Goal: Information Seeking & Learning: Learn about a topic

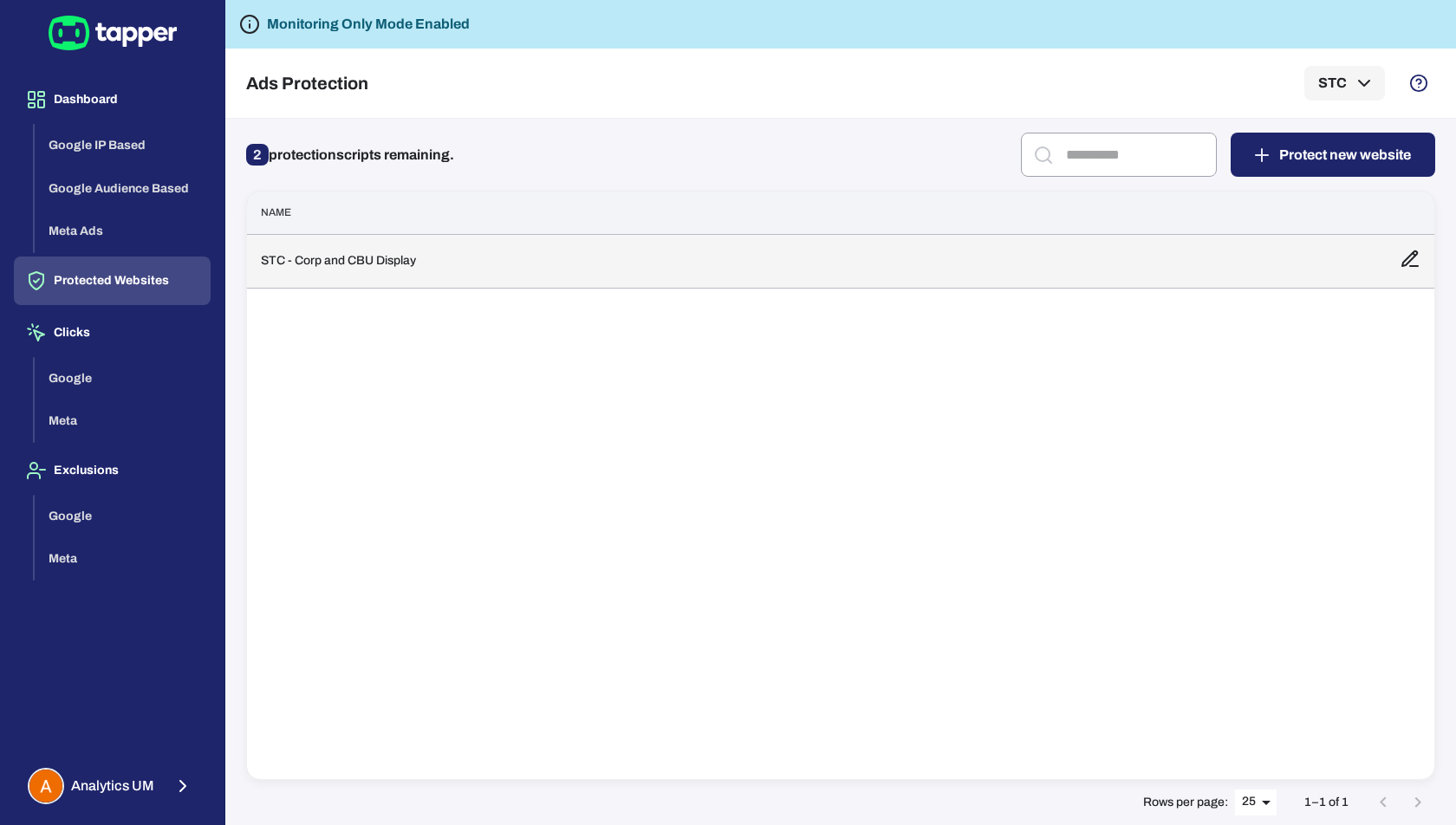
click at [430, 268] on td "STC - Corp and CBU Display" at bounding box center [816, 261] width 1139 height 54
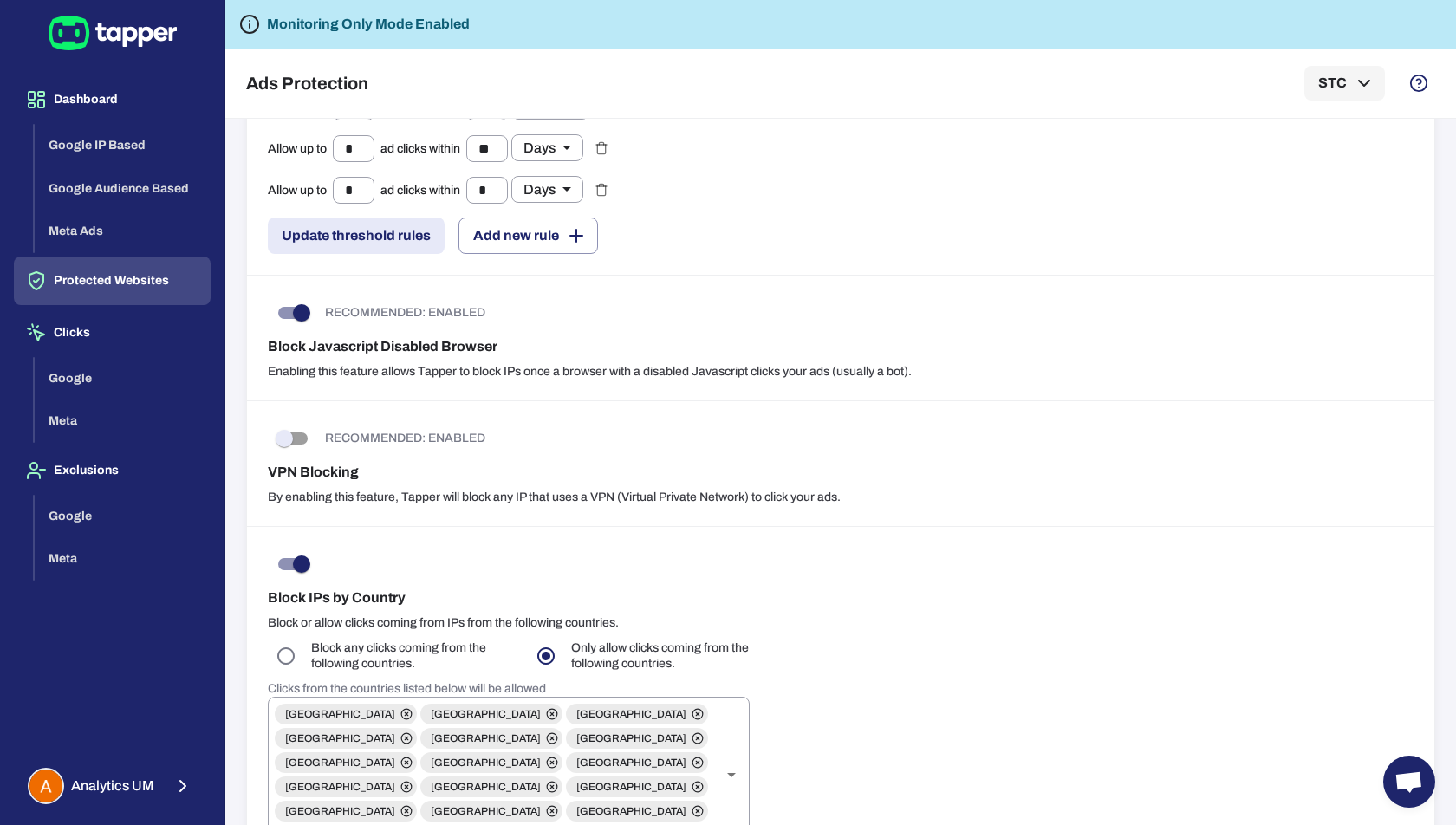
scroll to position [309, 0]
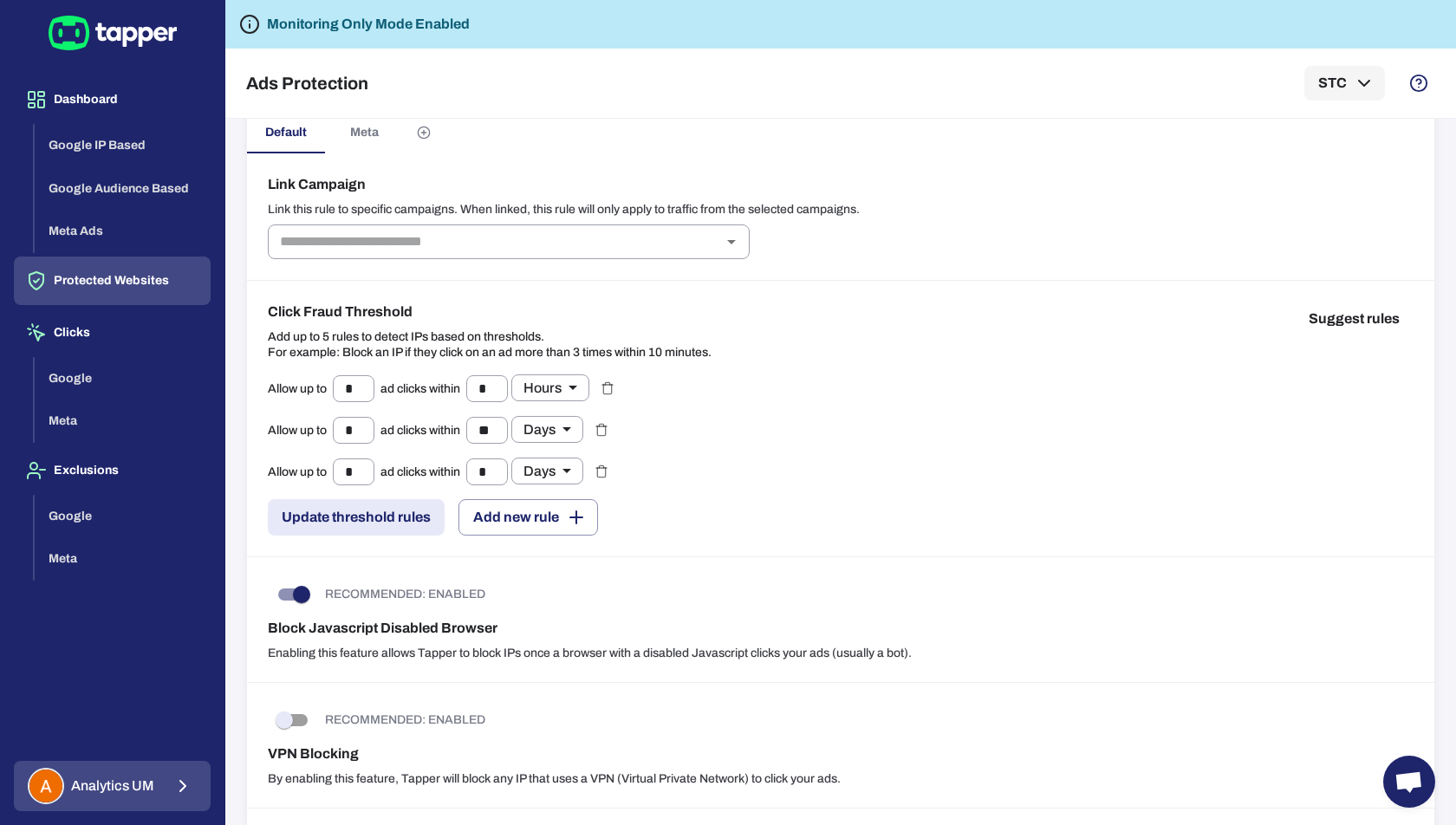
click at [159, 777] on button "Analytics UM" at bounding box center [112, 786] width 197 height 50
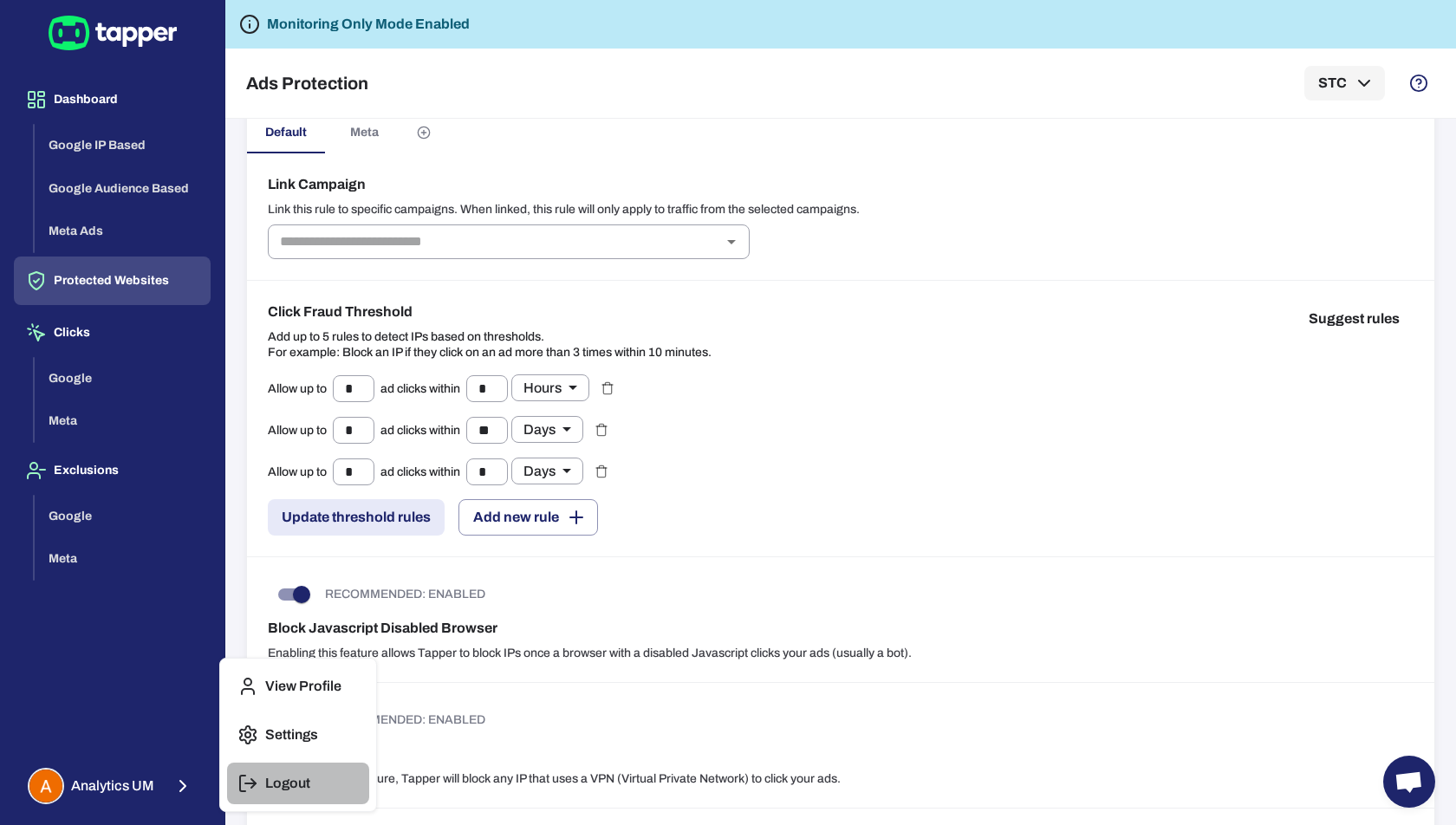
click at [241, 779] on icon "button" at bounding box center [248, 783] width 21 height 21
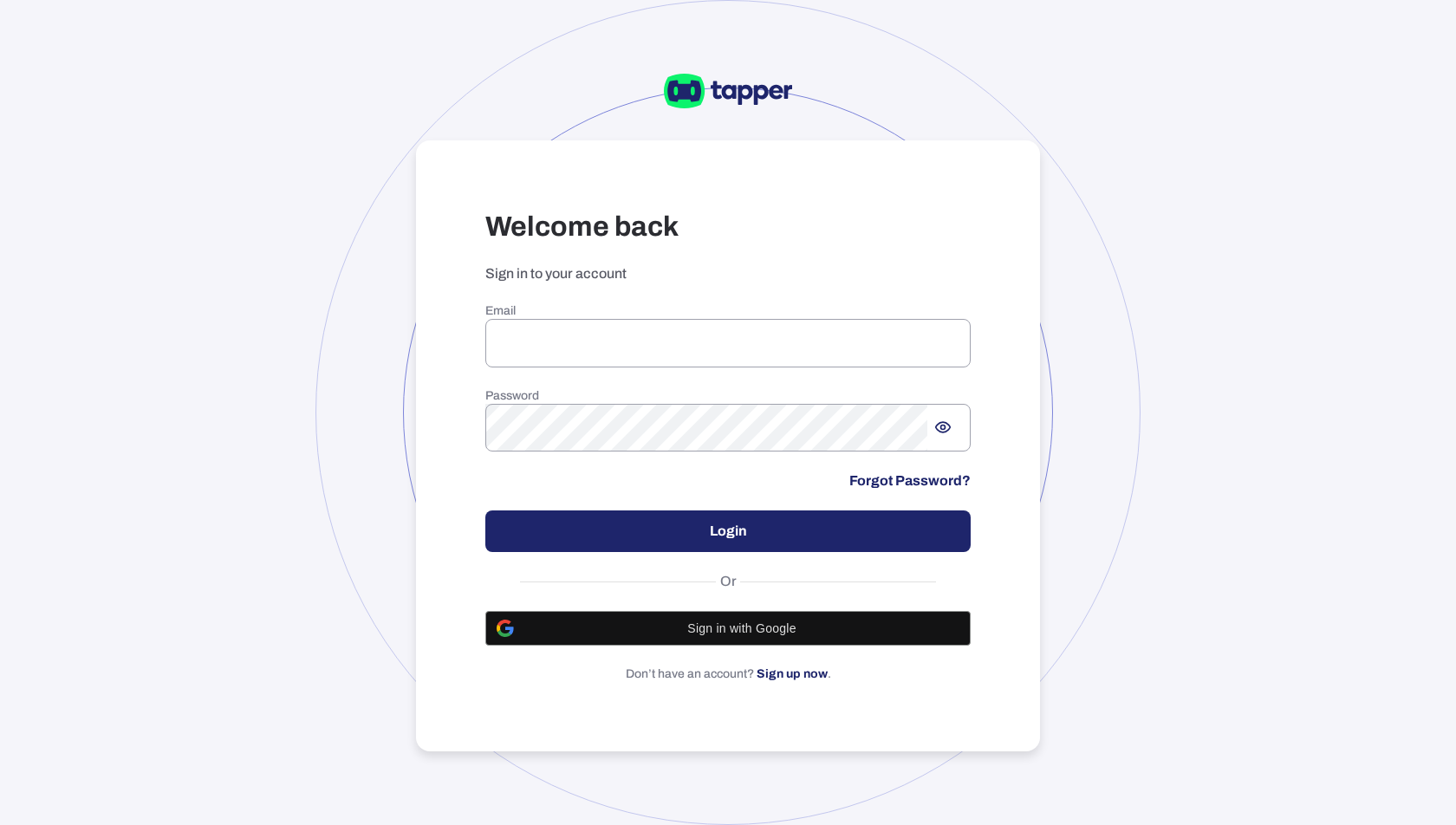
click at [159, 181] on div "Welcome back Sign in to your account Email ​ Password ​ Forgot Password? Login …" at bounding box center [728, 412] width 1456 height 825
click at [581, 373] on div "Email ​ Password ​ Forgot Password? Login Or Sign in with Google Don’t have an …" at bounding box center [728, 493] width 485 height 380
click at [582, 353] on input "email" at bounding box center [728, 343] width 485 height 49
type input "**********"
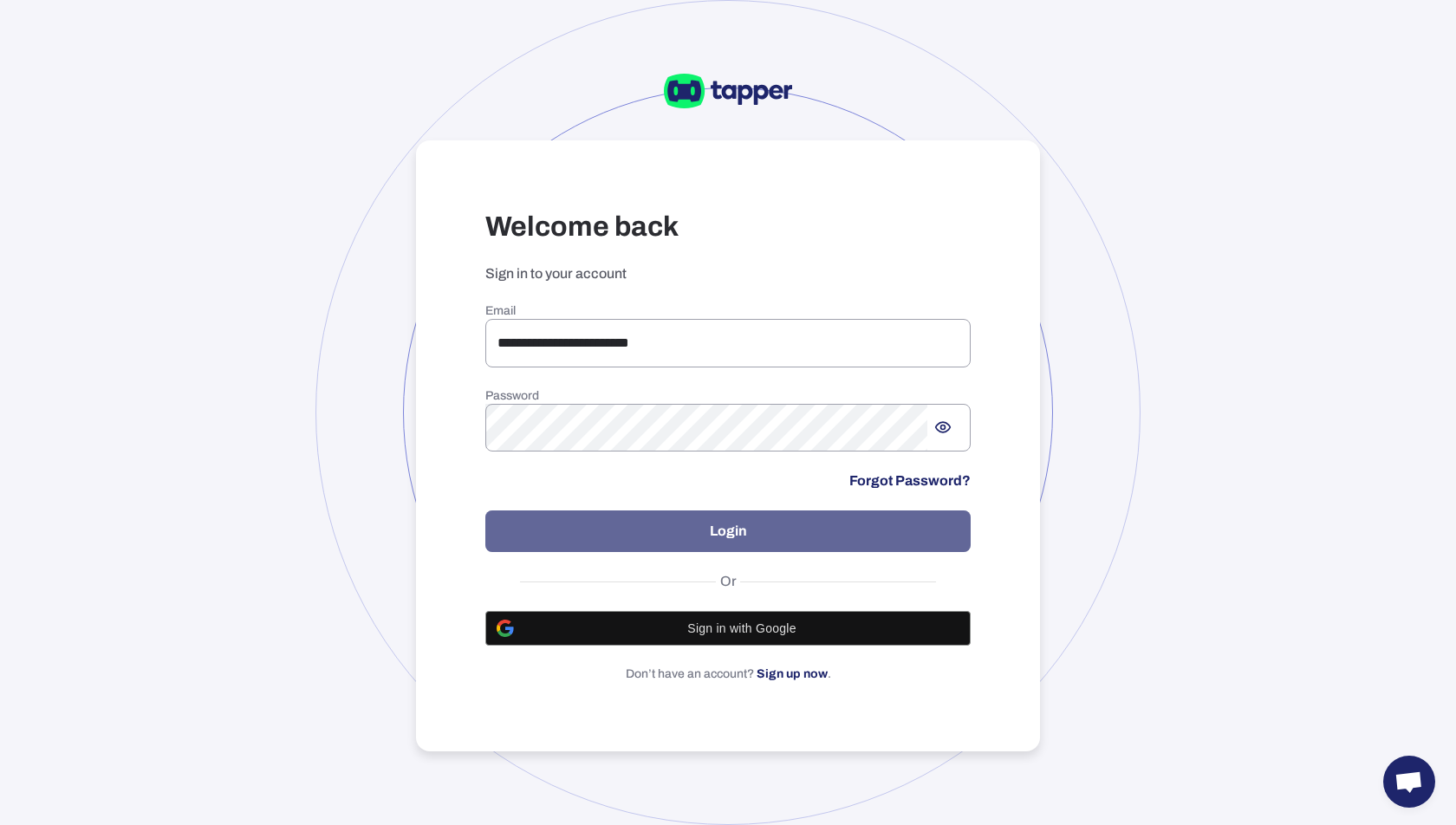
click at [686, 535] on button "Login" at bounding box center [728, 531] width 485 height 42
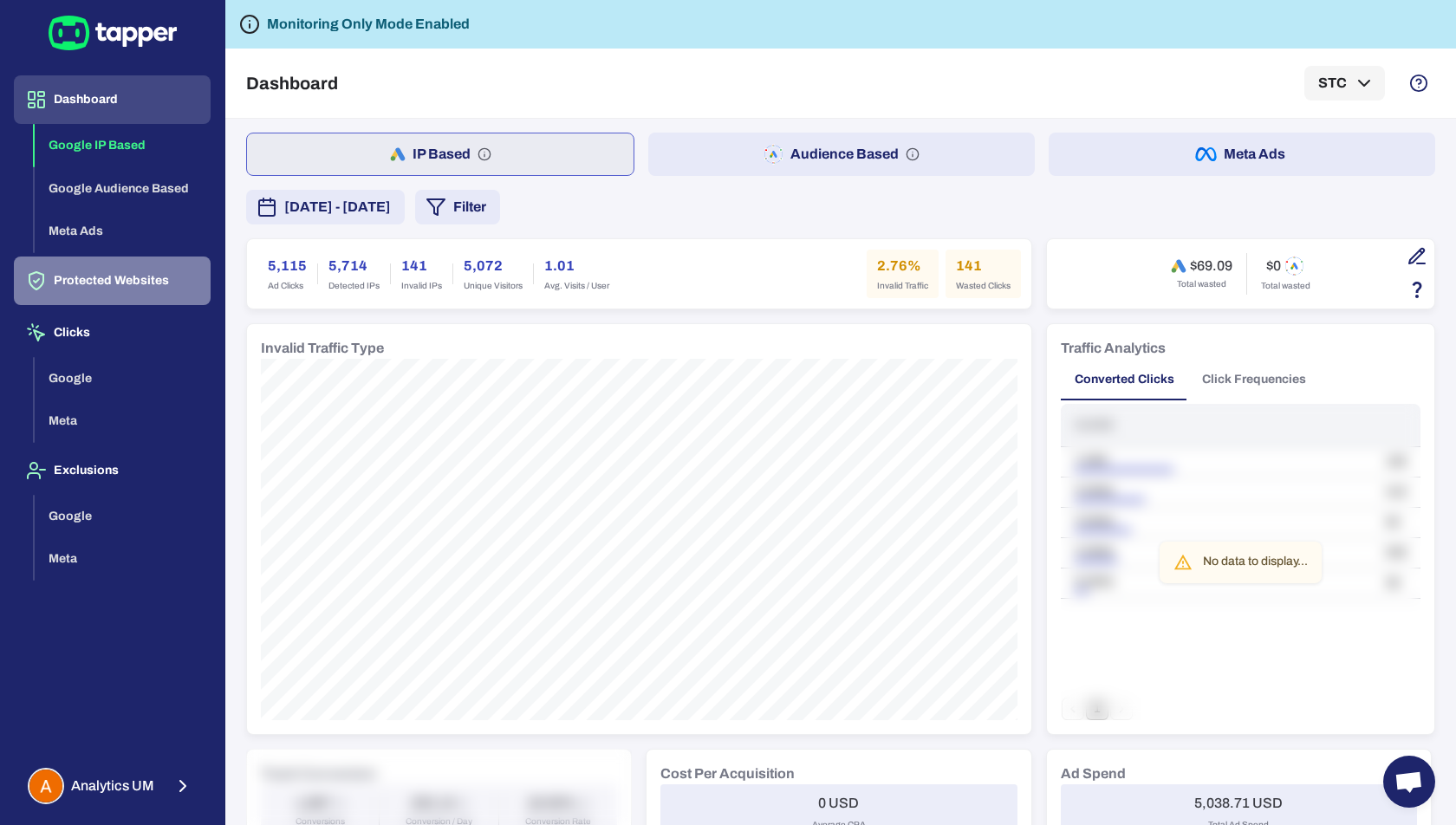
click at [109, 294] on button "Protected Websites" at bounding box center [112, 281] width 197 height 49
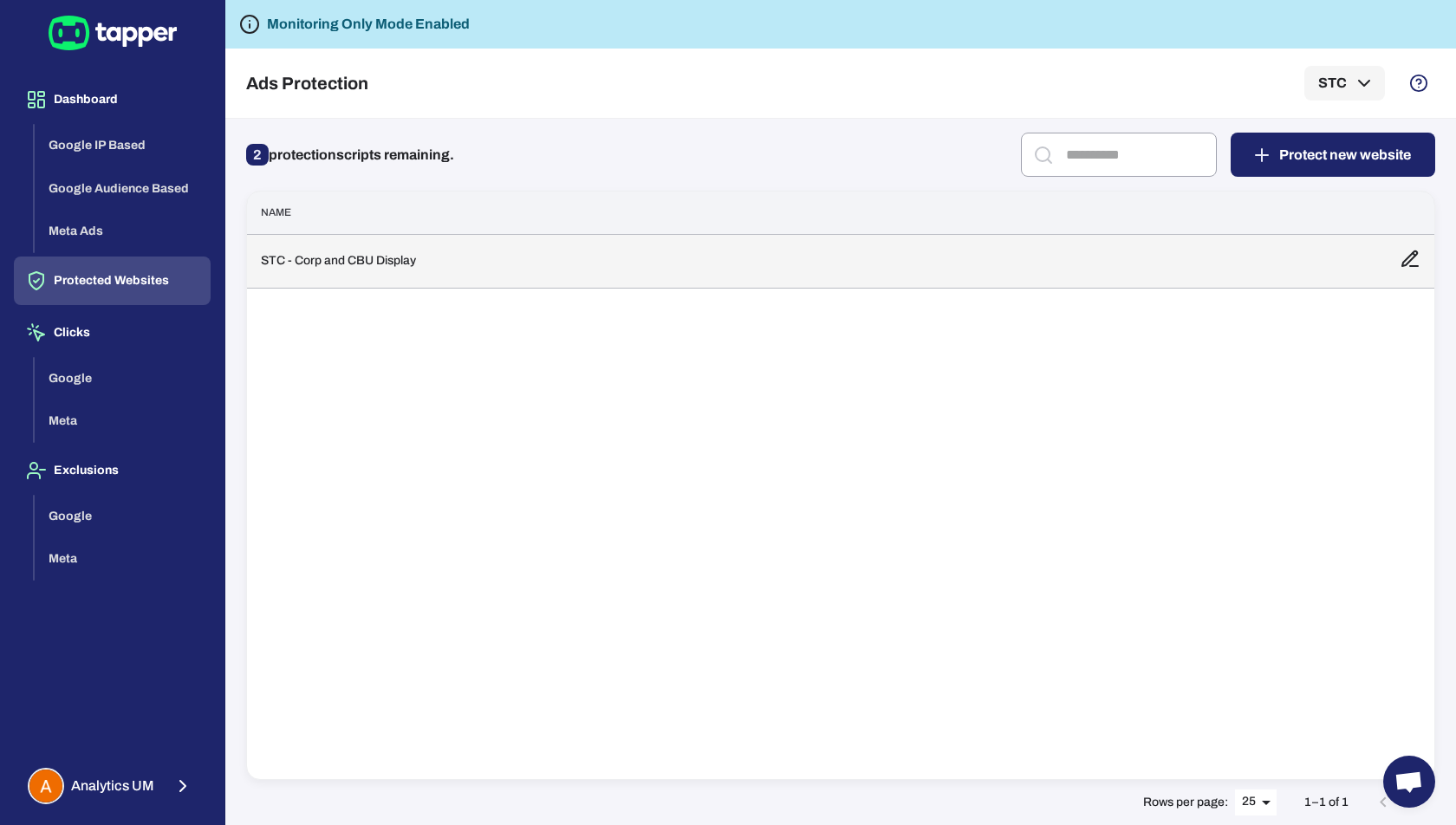
click at [387, 267] on td "STC - Corp and CBU Display" at bounding box center [816, 261] width 1139 height 54
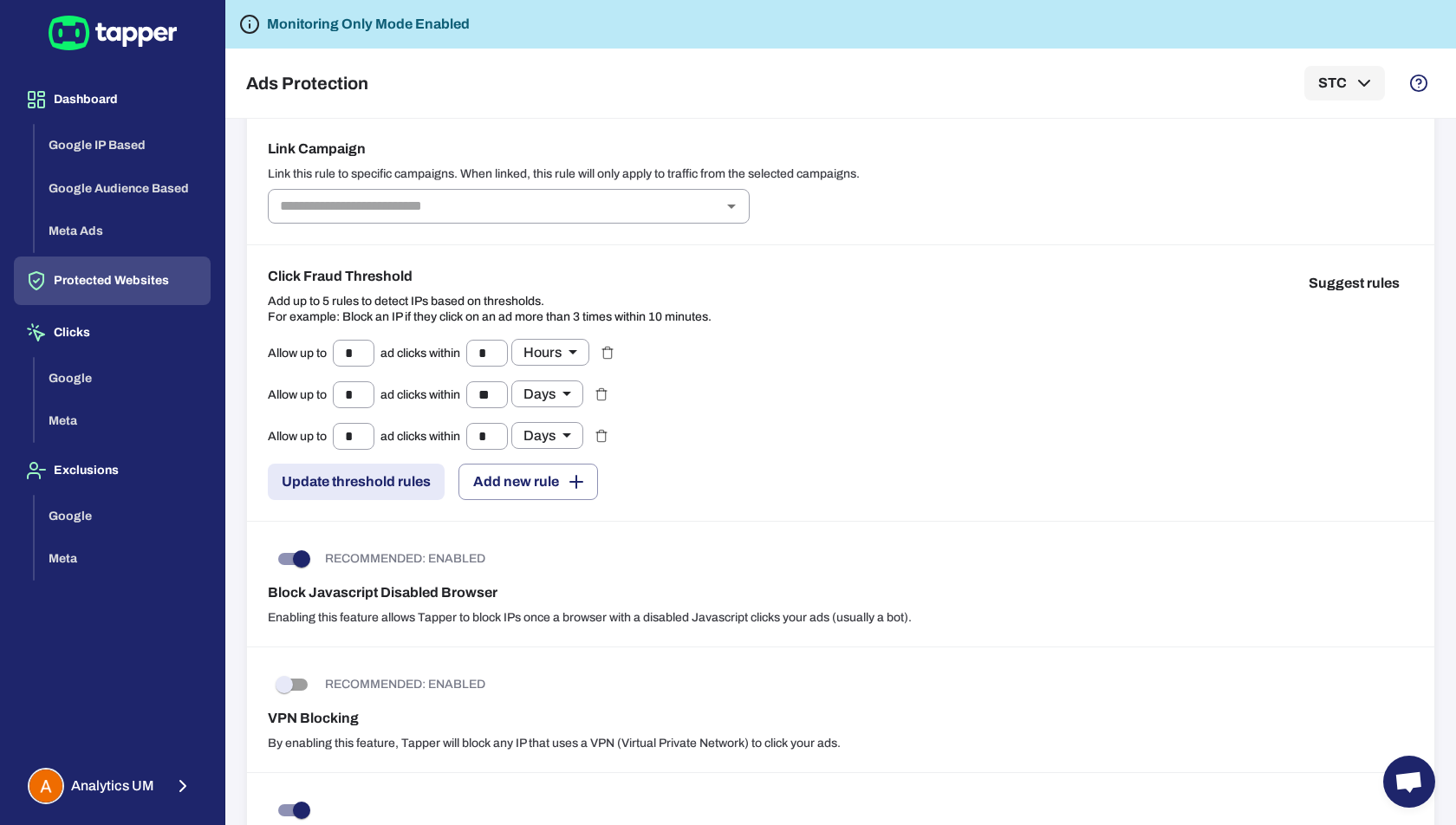
scroll to position [136, 0]
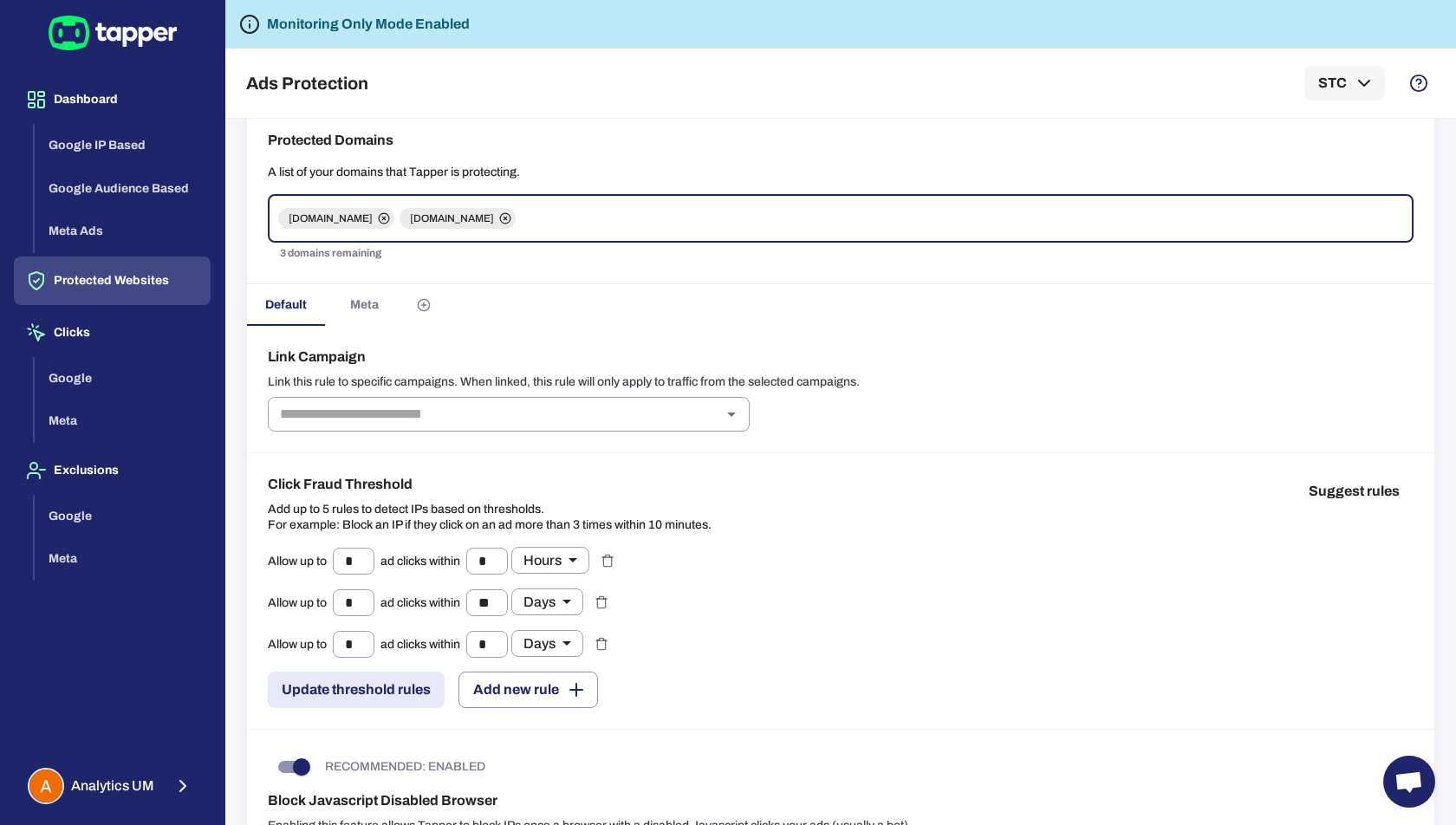
click at [365, 306] on span "Meta" at bounding box center [364, 305] width 29 height 16
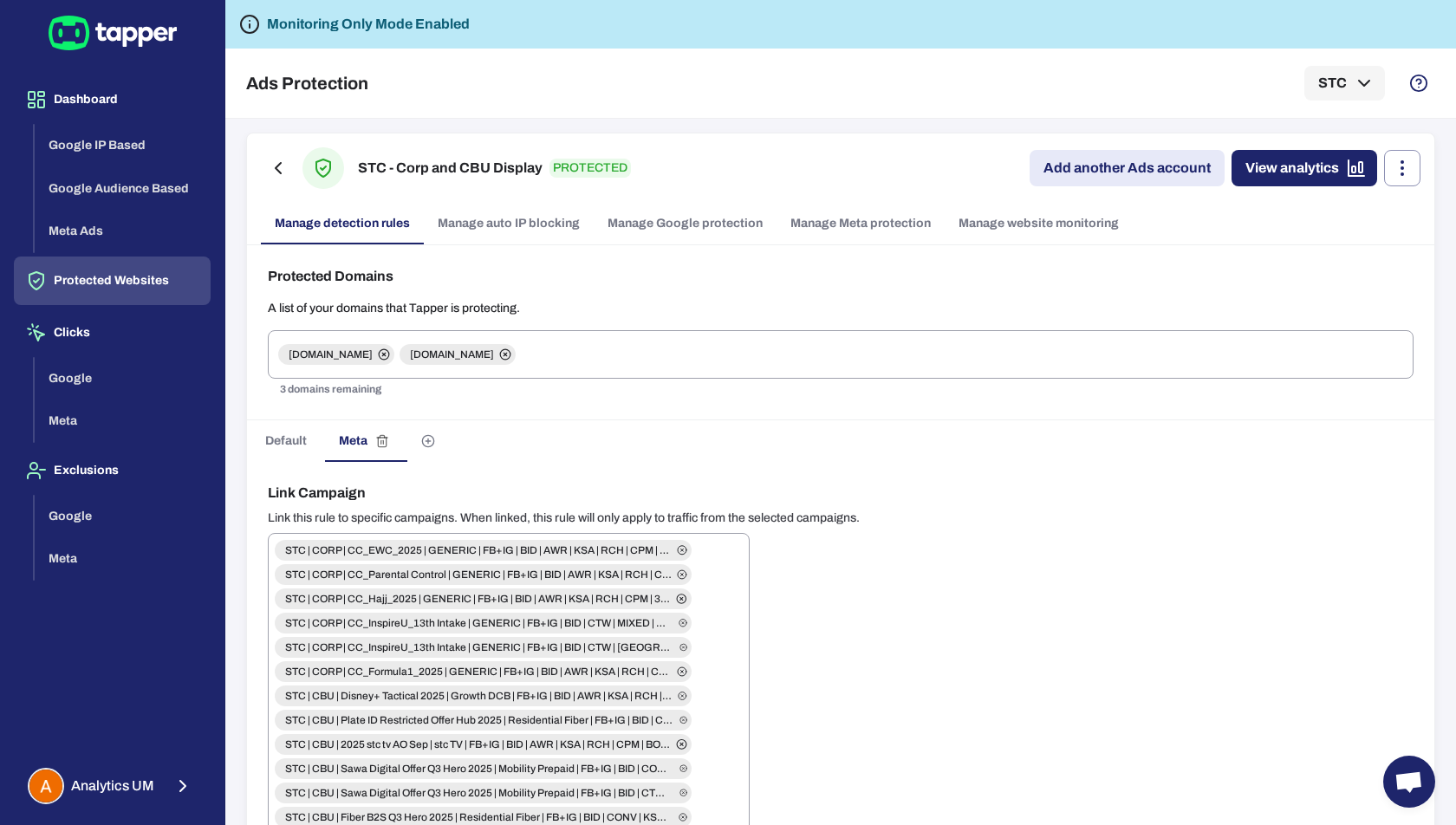
click at [265, 433] on span "Default" at bounding box center [286, 441] width 42 height 16
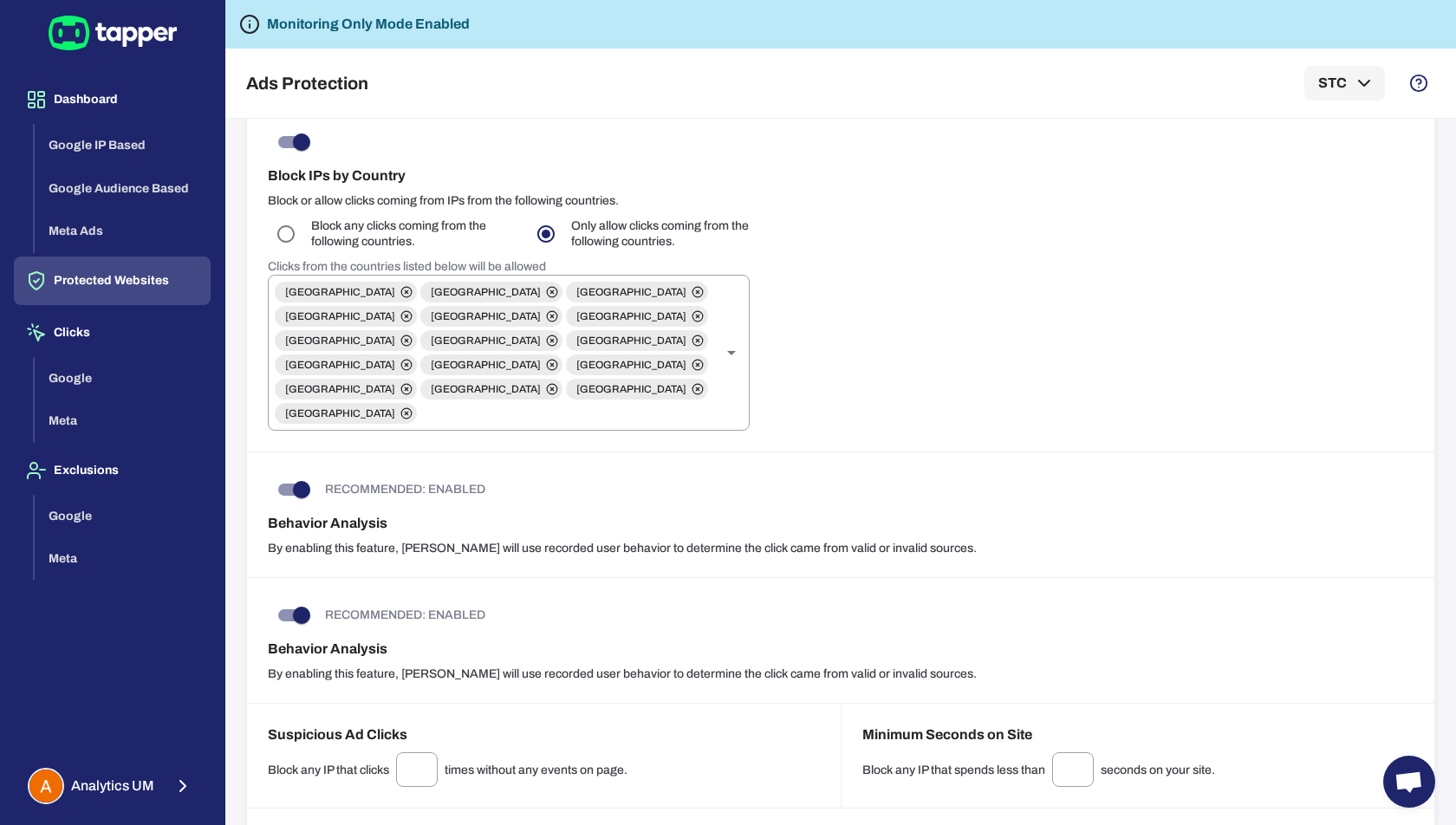
scroll to position [988, 0]
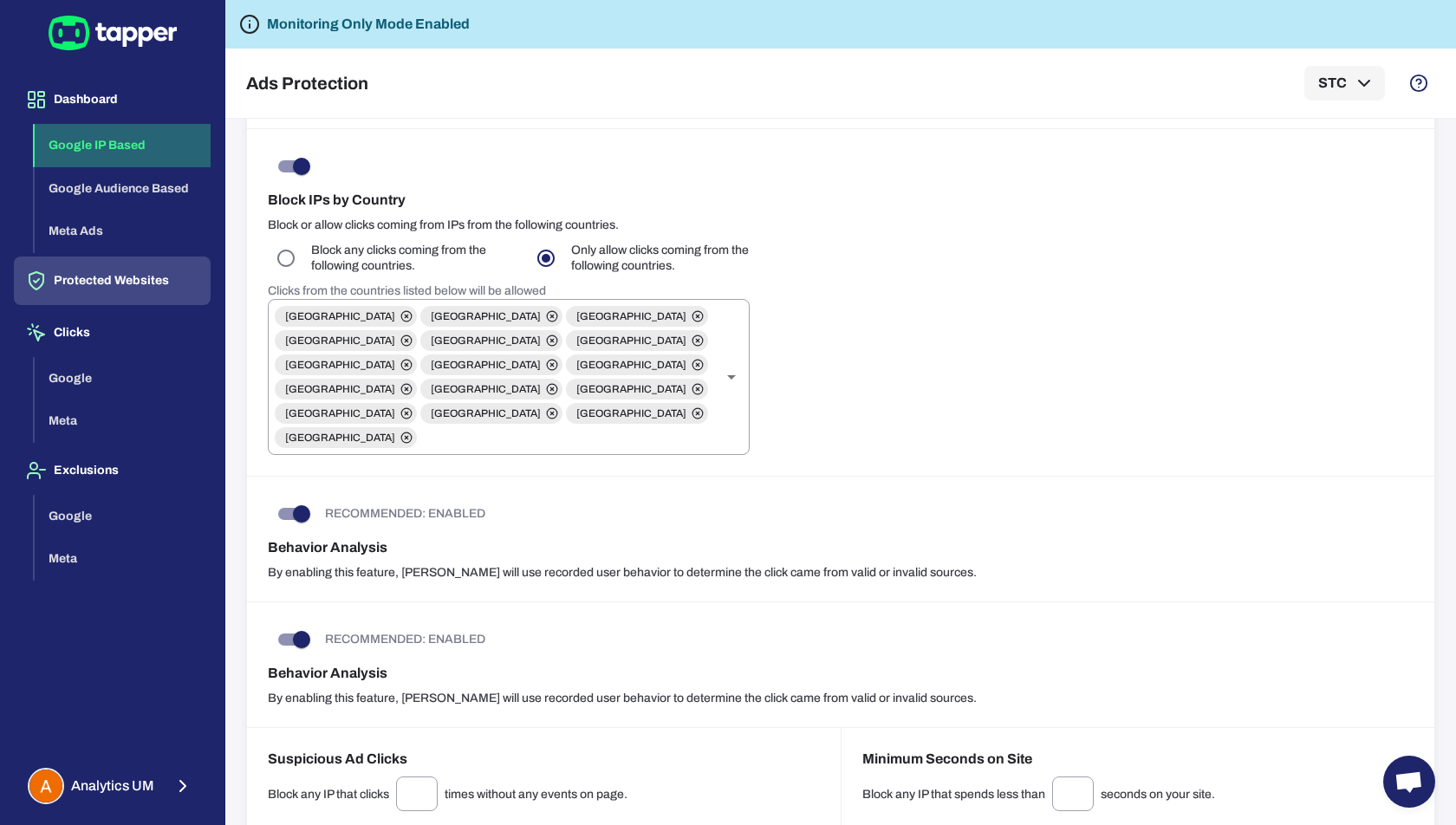
click at [106, 155] on button "Google IP Based" at bounding box center [122, 146] width 176 height 43
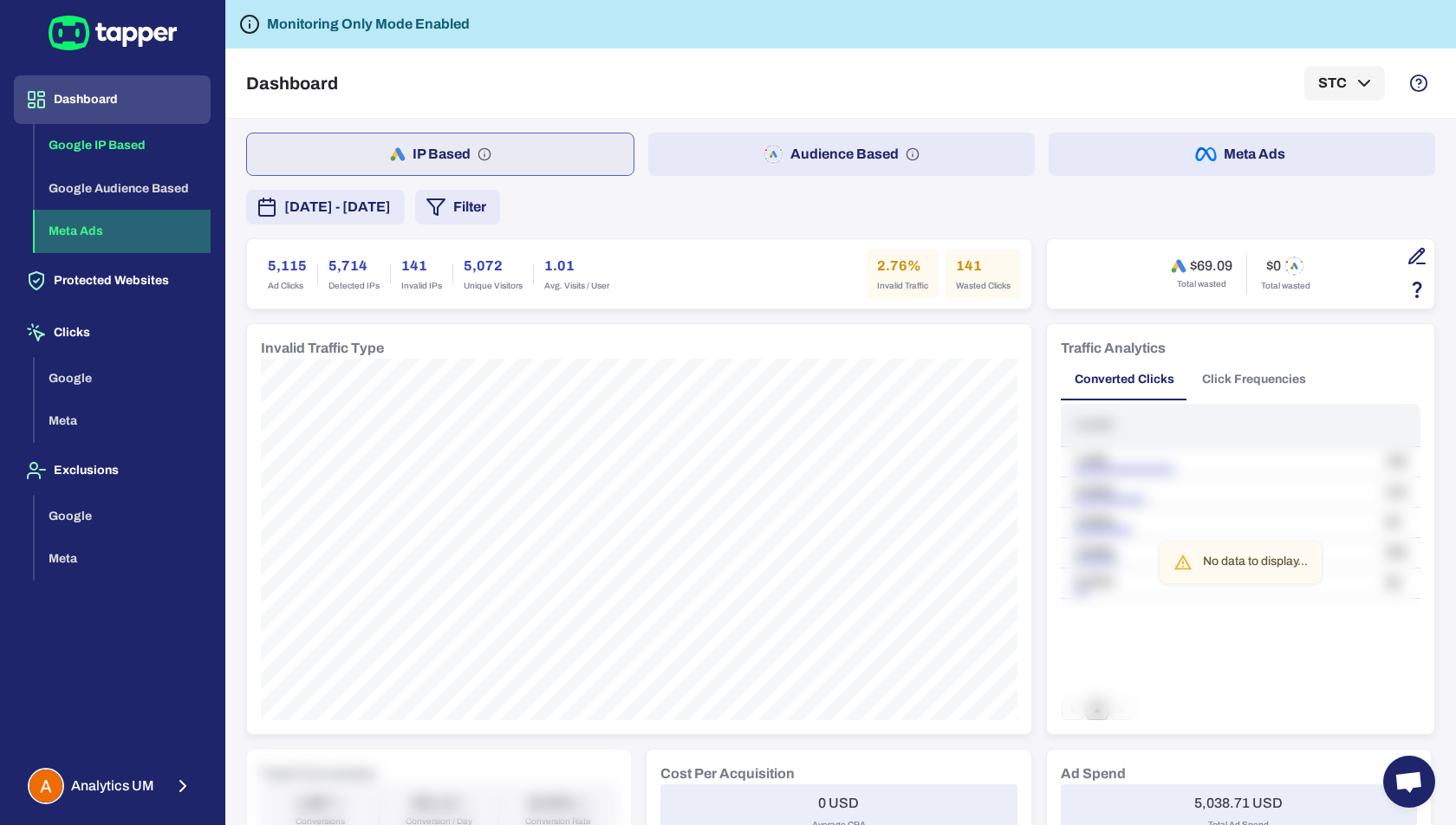
click at [101, 224] on button "Meta Ads" at bounding box center [122, 231] width 176 height 43
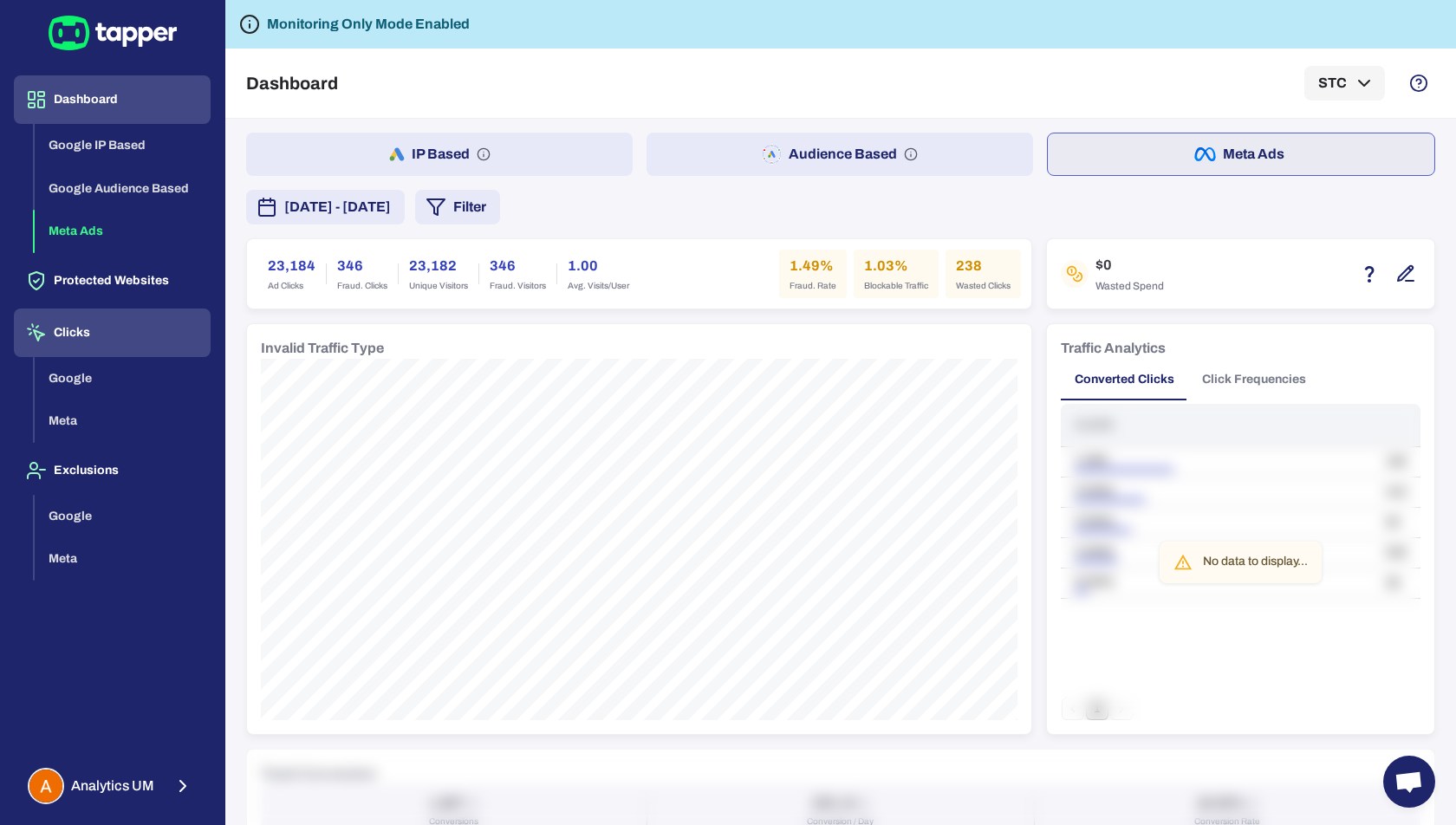
click at [95, 322] on button "Clicks" at bounding box center [112, 333] width 197 height 49
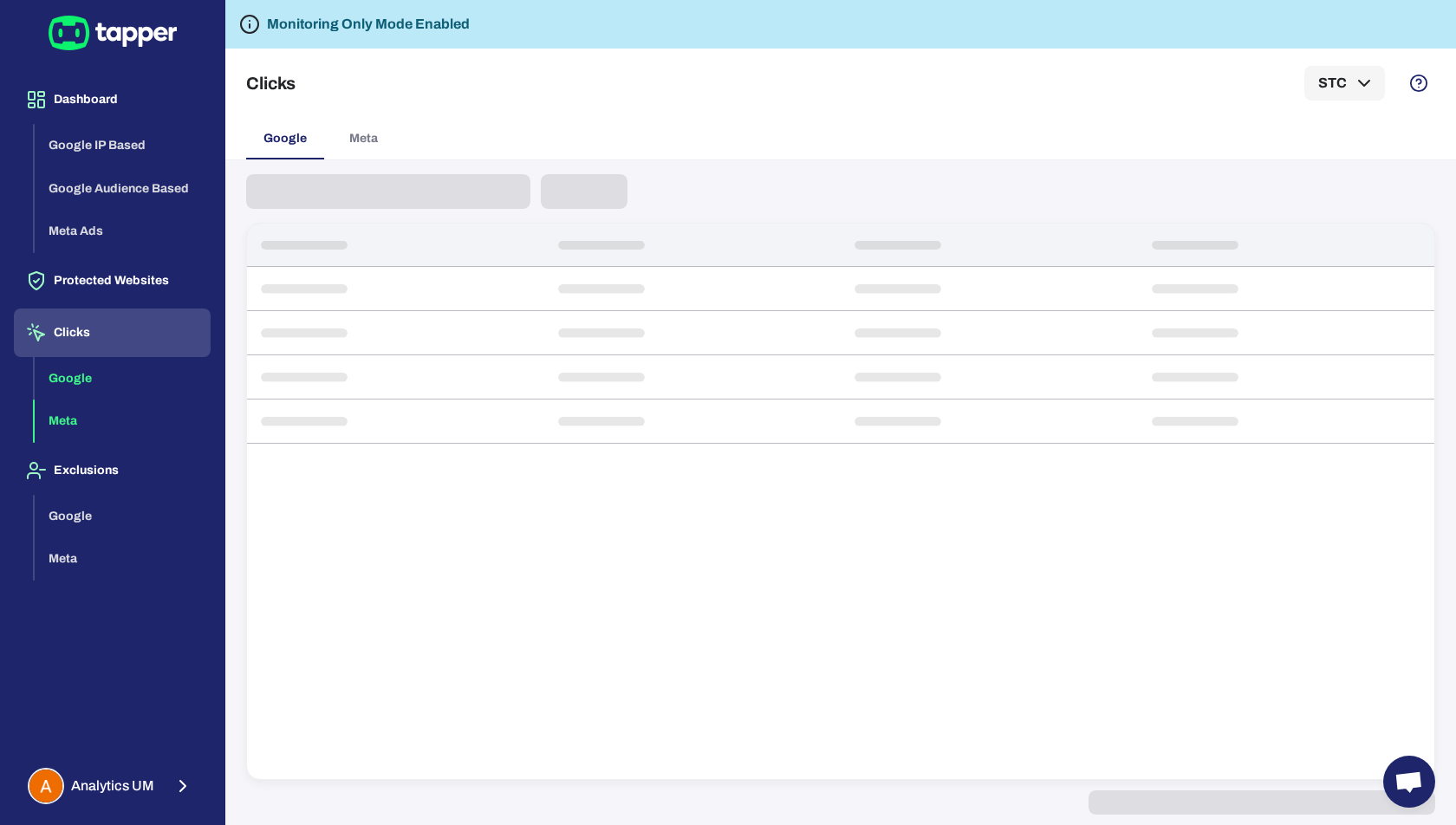
click at [62, 433] on button "Meta" at bounding box center [122, 421] width 176 height 43
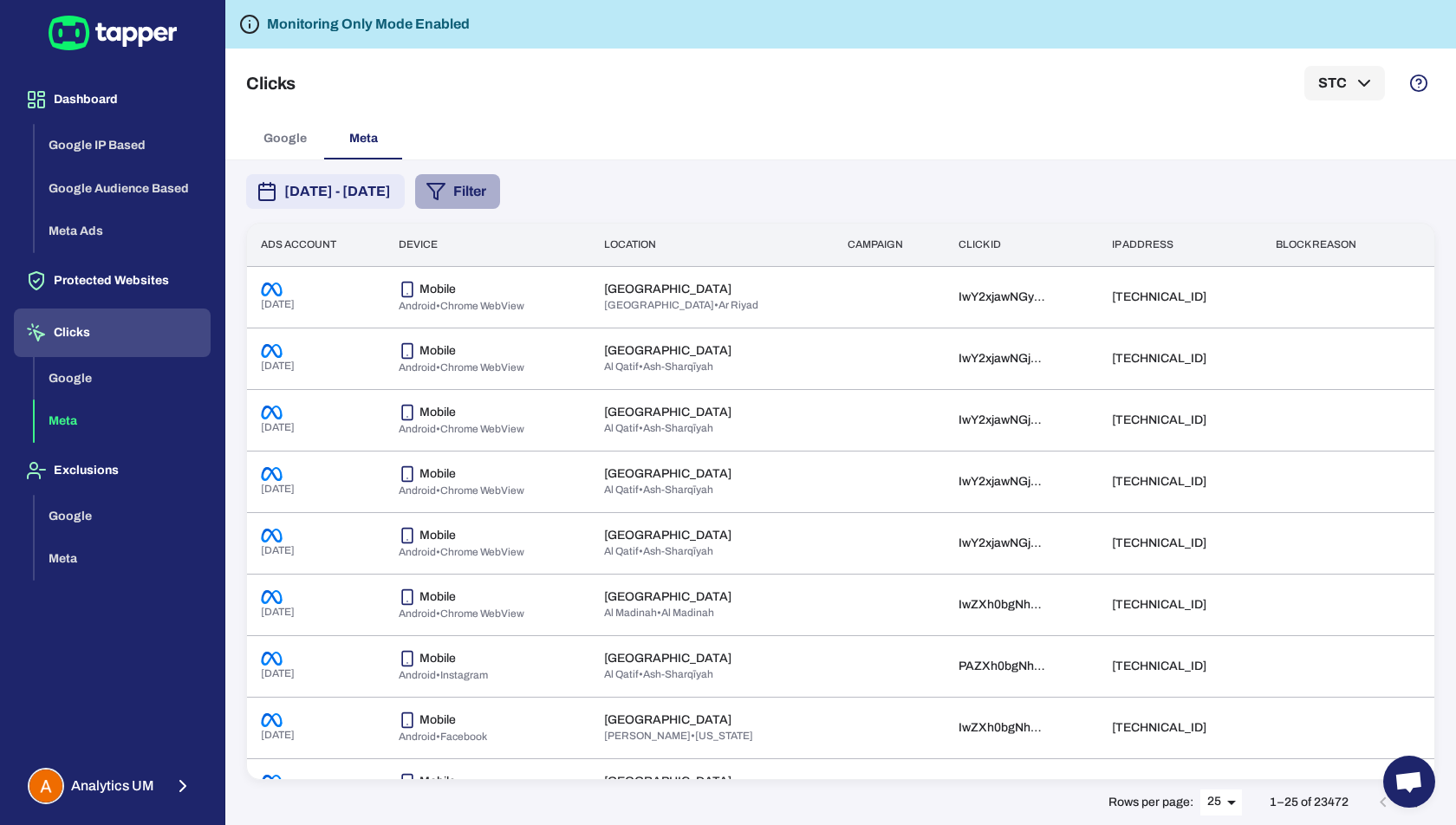
click at [500, 190] on button "Filter" at bounding box center [458, 192] width 85 height 35
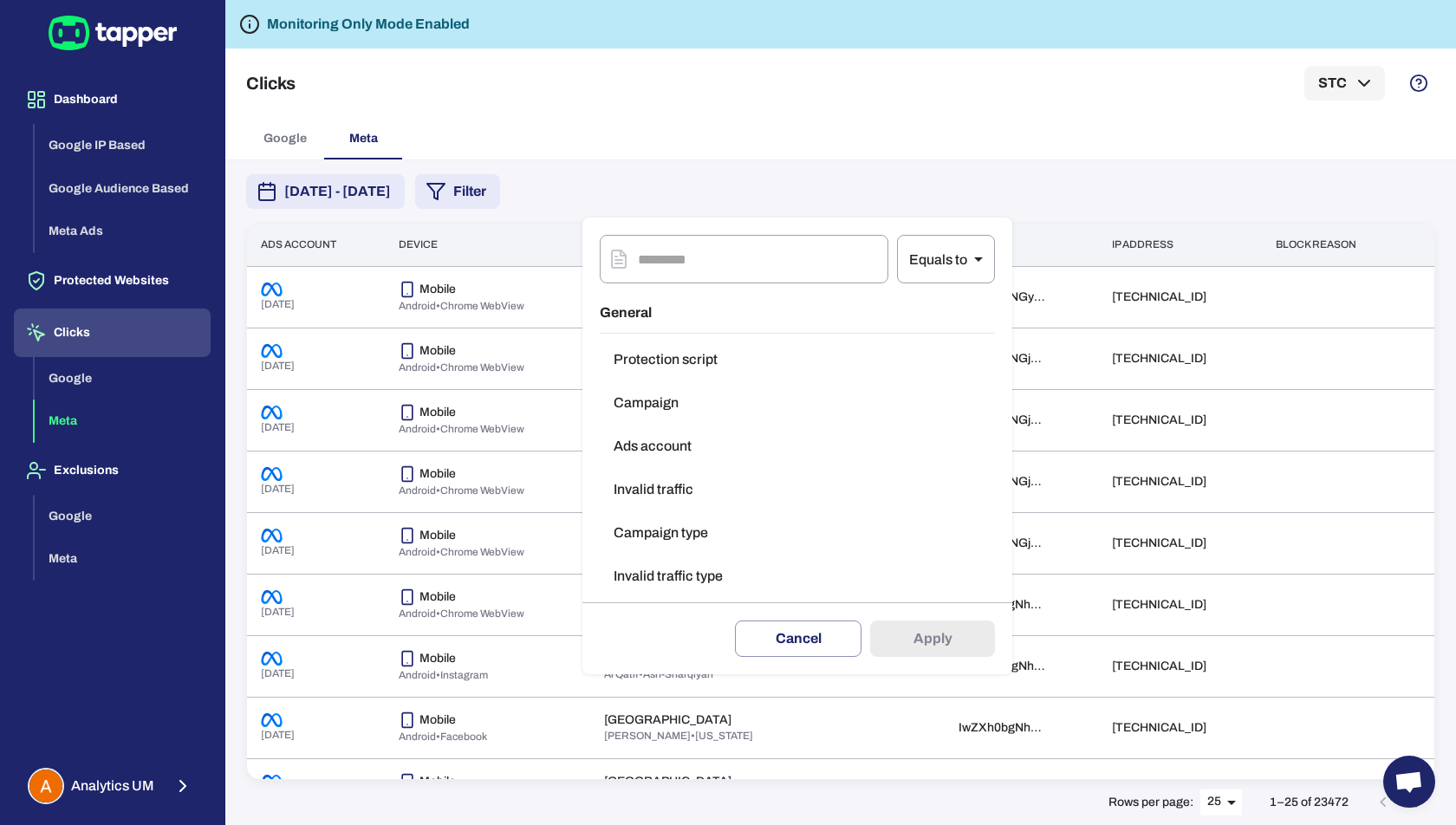
click at [765, 150] on div at bounding box center [728, 412] width 1456 height 825
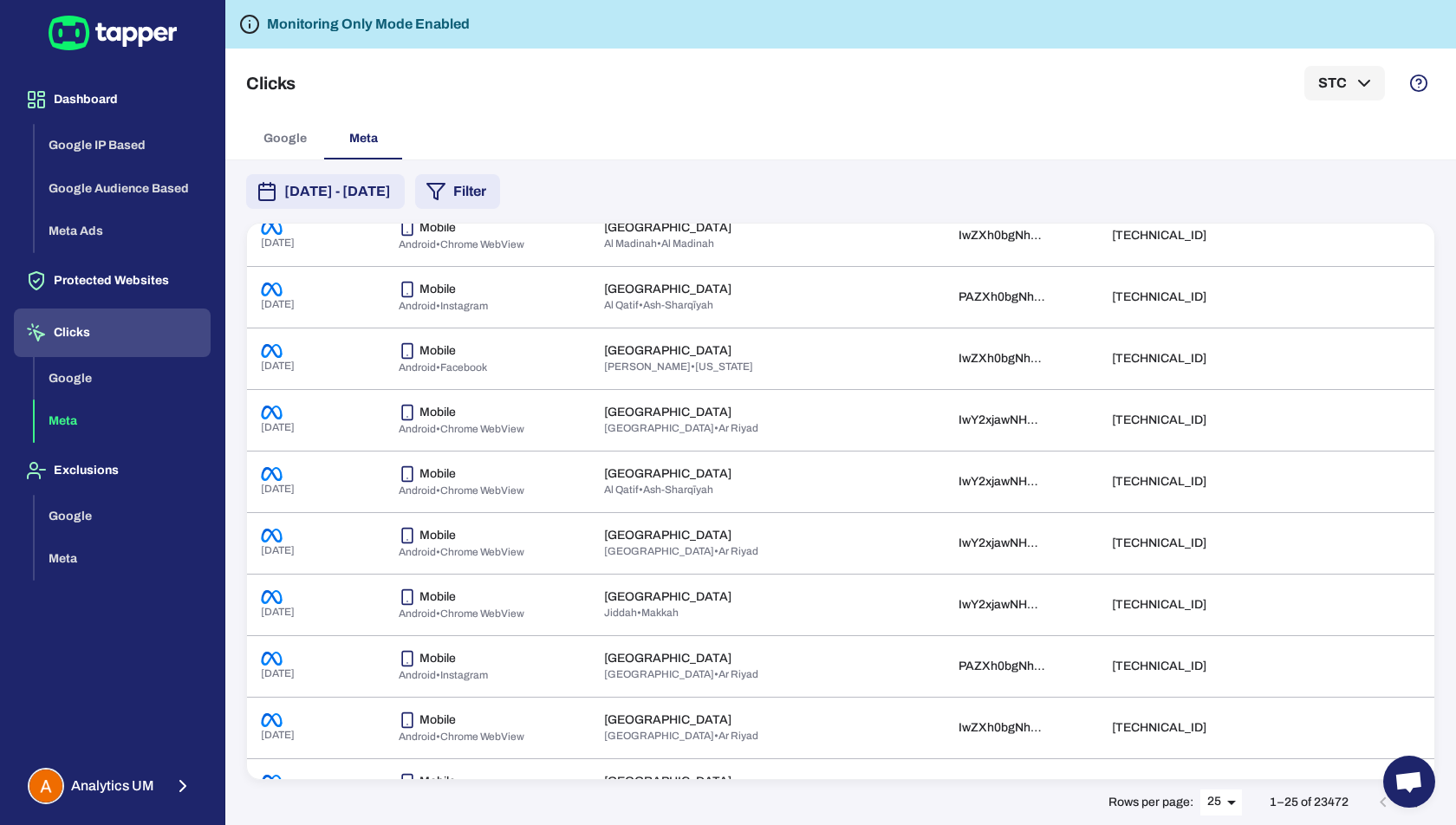
scroll to position [356, 0]
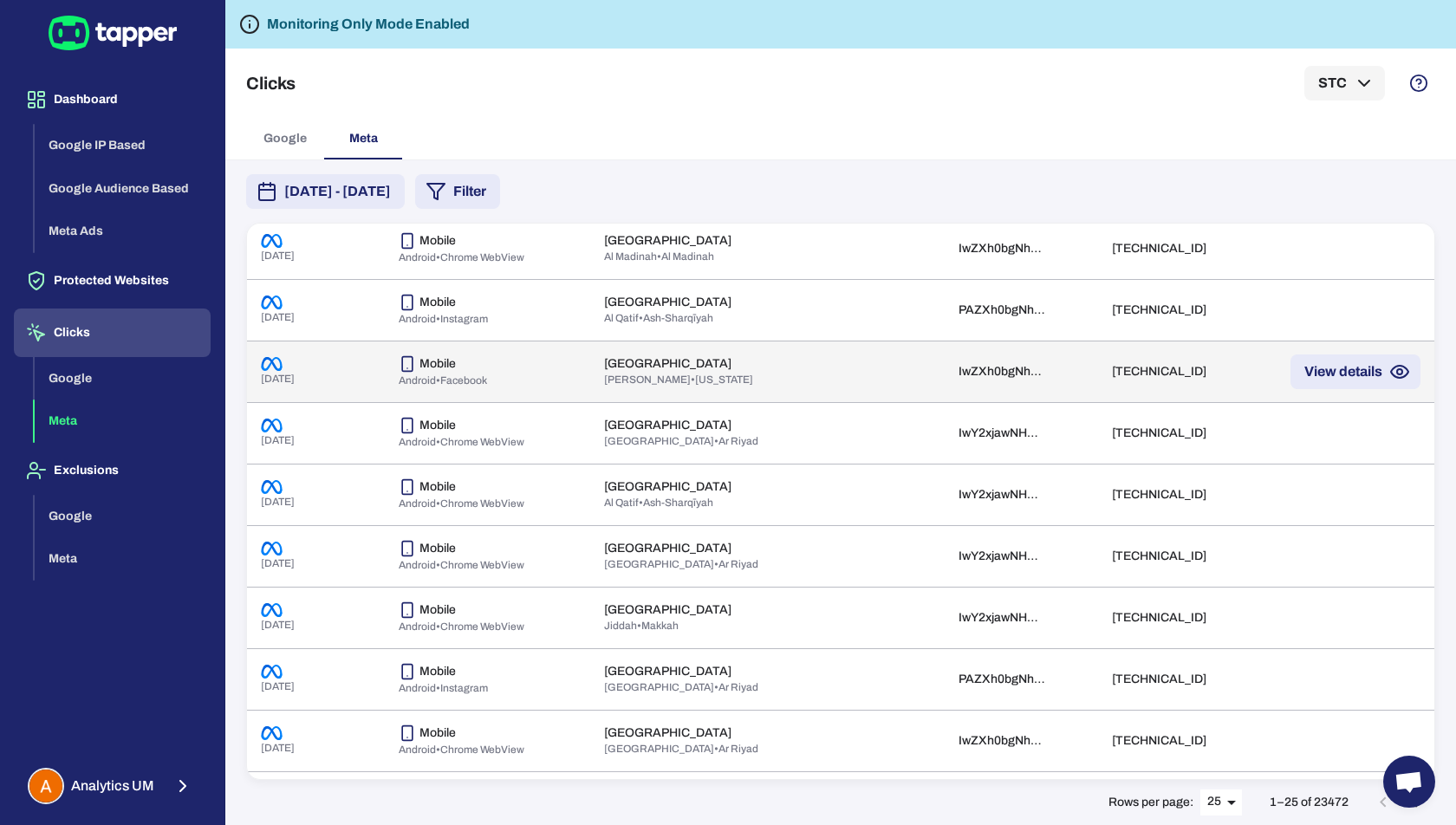
click at [522, 373] on div "Mobile Android • Facebook" at bounding box center [487, 372] width 178 height 33
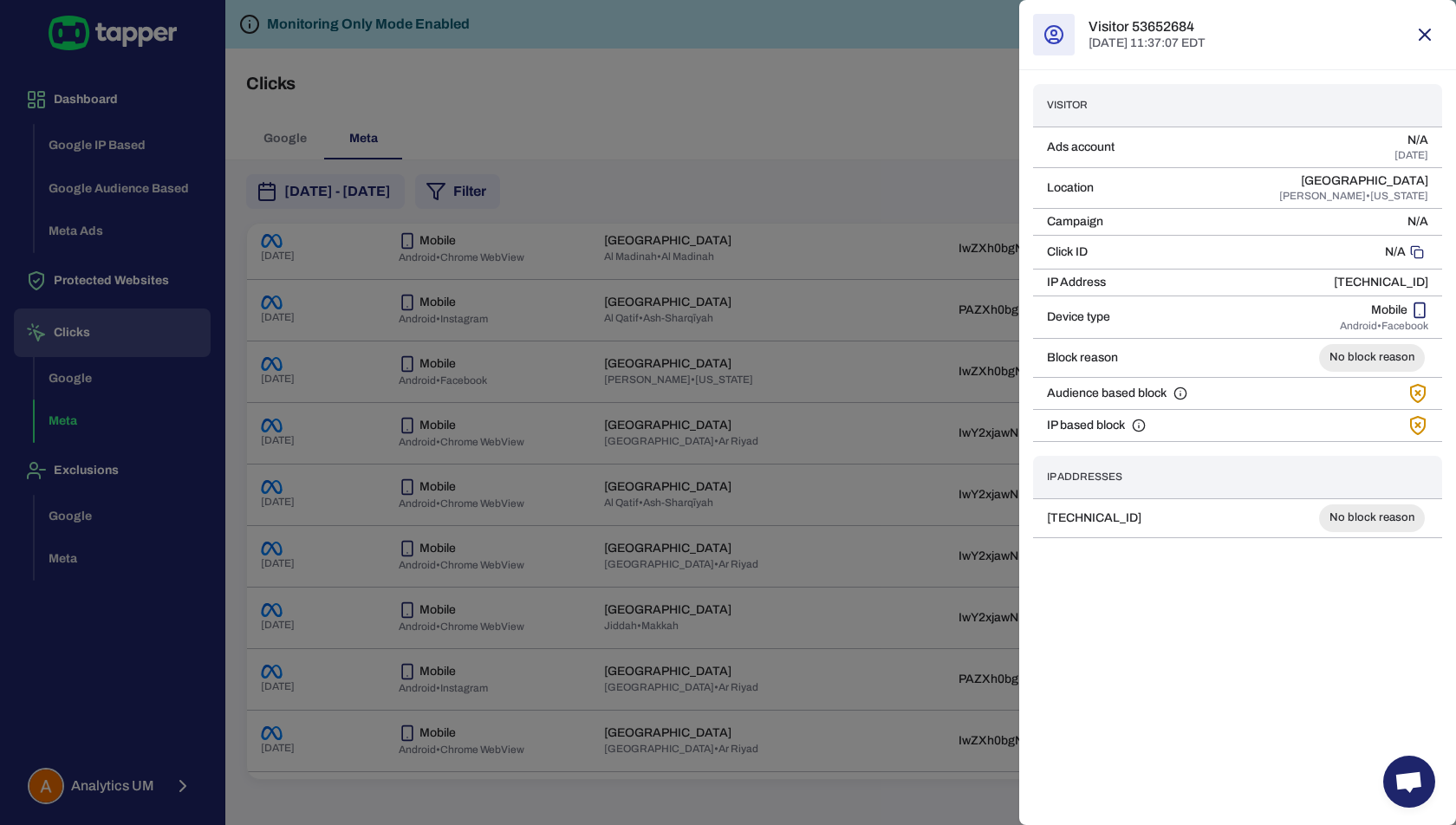
click at [842, 699] on div at bounding box center [728, 412] width 1456 height 825
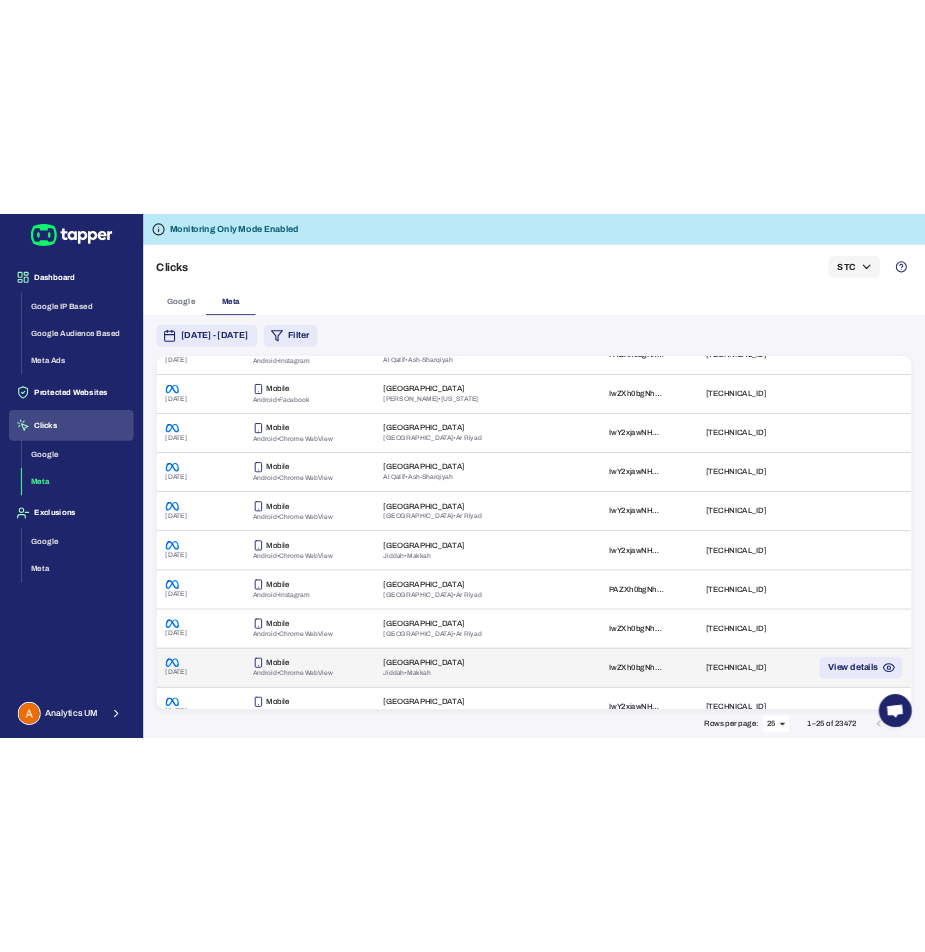
scroll to position [300, 0]
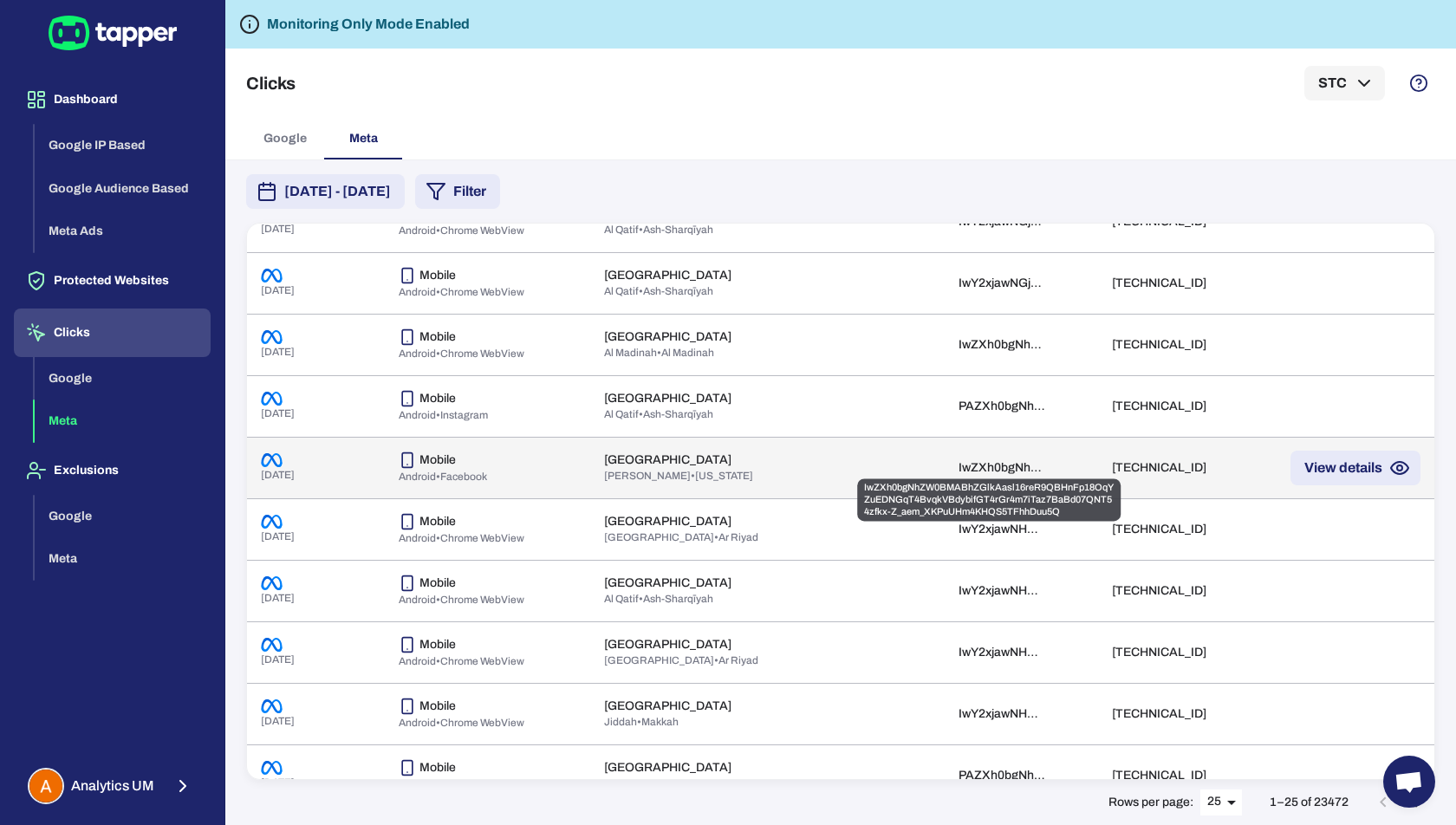
click at [986, 464] on div "IwZXh0bgNhZW0BMABhZGlkAasl16reR9QBHnFp18OqYZuEDNGqT4BvqkVBdybifGT4rGr4m7iTaz7Ba…" at bounding box center [1002, 468] width 87 height 16
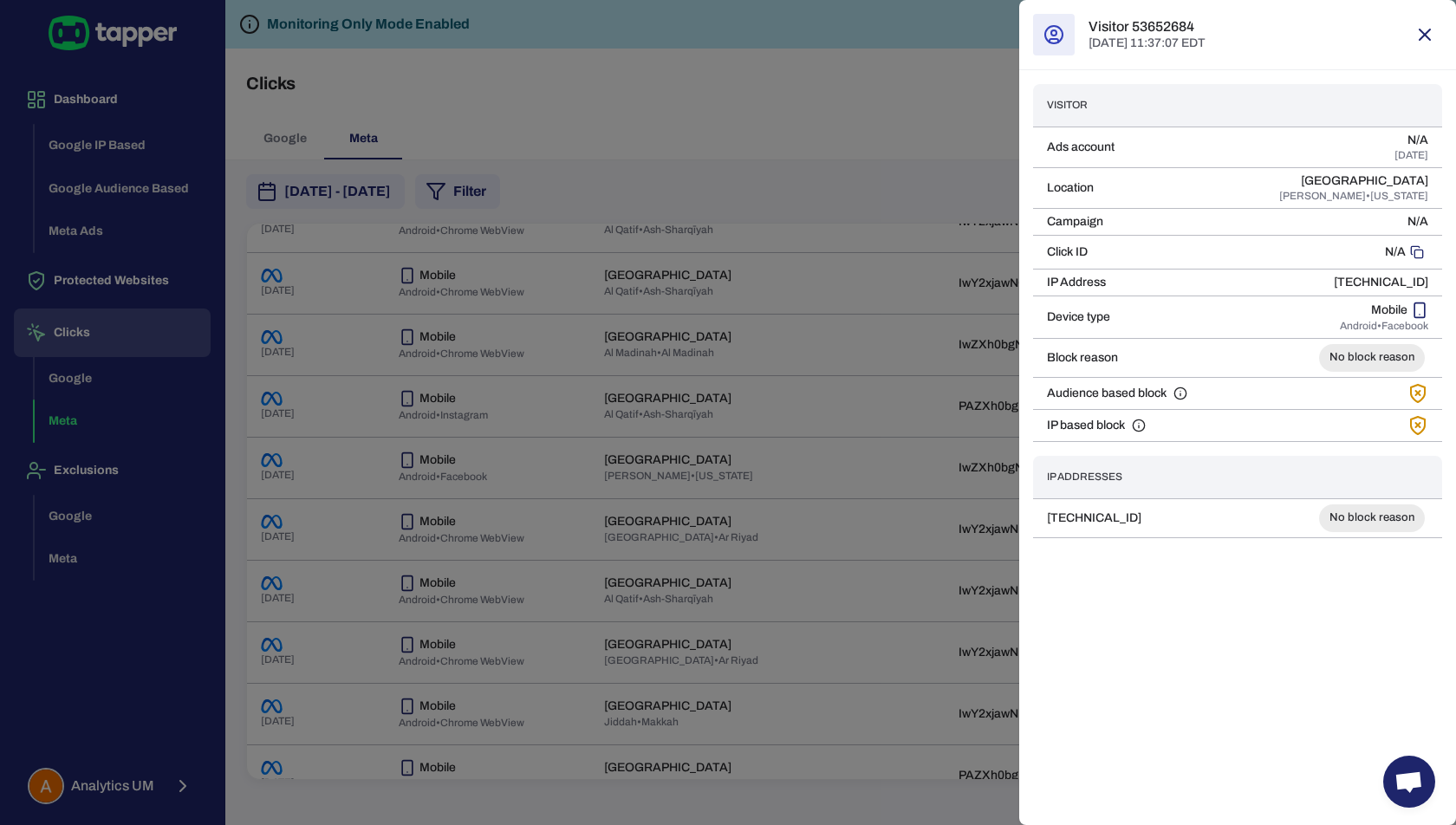
click at [922, 518] on div at bounding box center [728, 412] width 1456 height 825
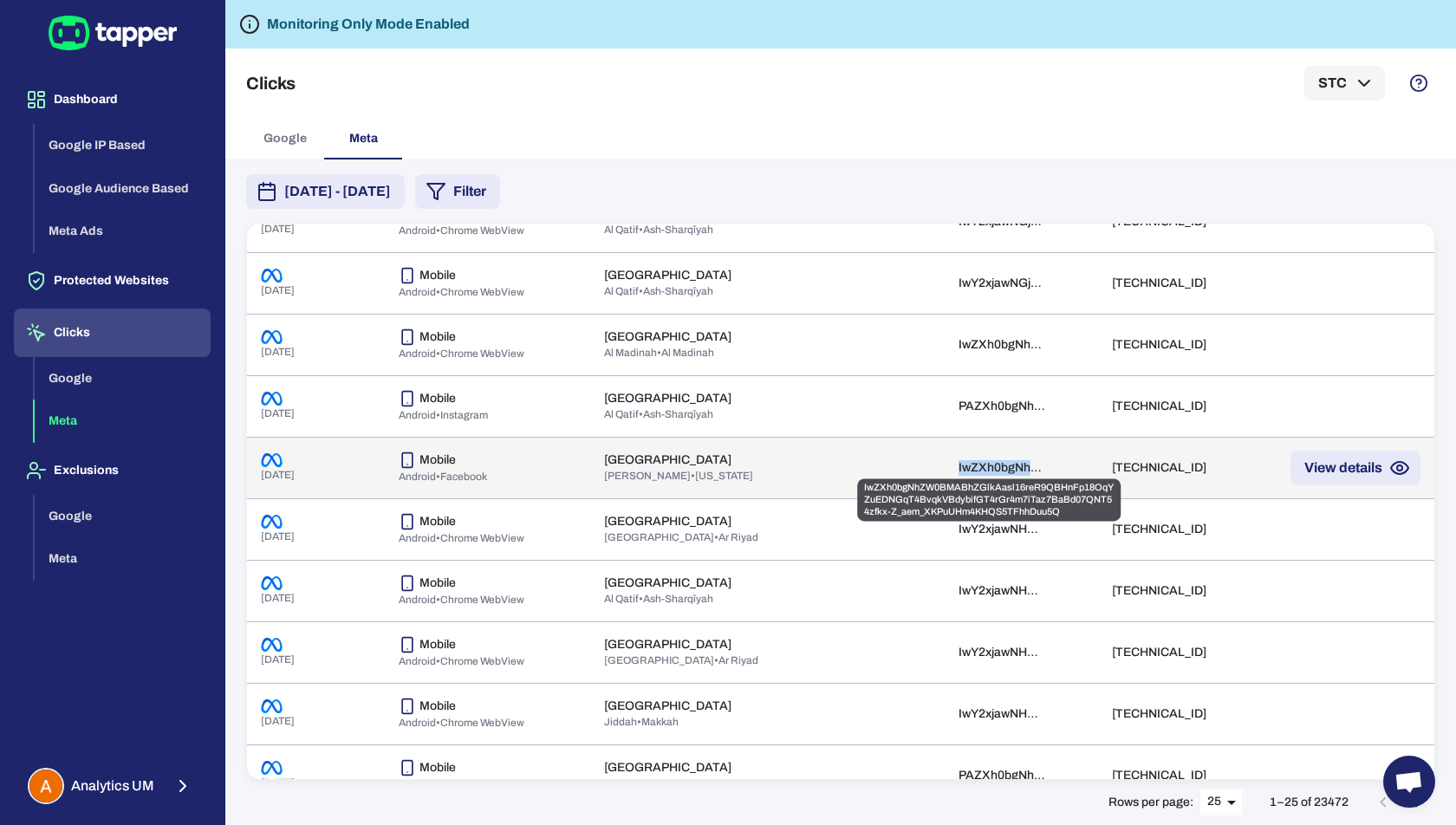
click at [995, 462] on div "IwZXh0bgNhZW0BMABhZGlkAasl16reR9QBHnFp18OqYZuEDNGqT4BvqkVBdybifGT4rGr4m7iTaz7Ba…" at bounding box center [1002, 468] width 87 height 16
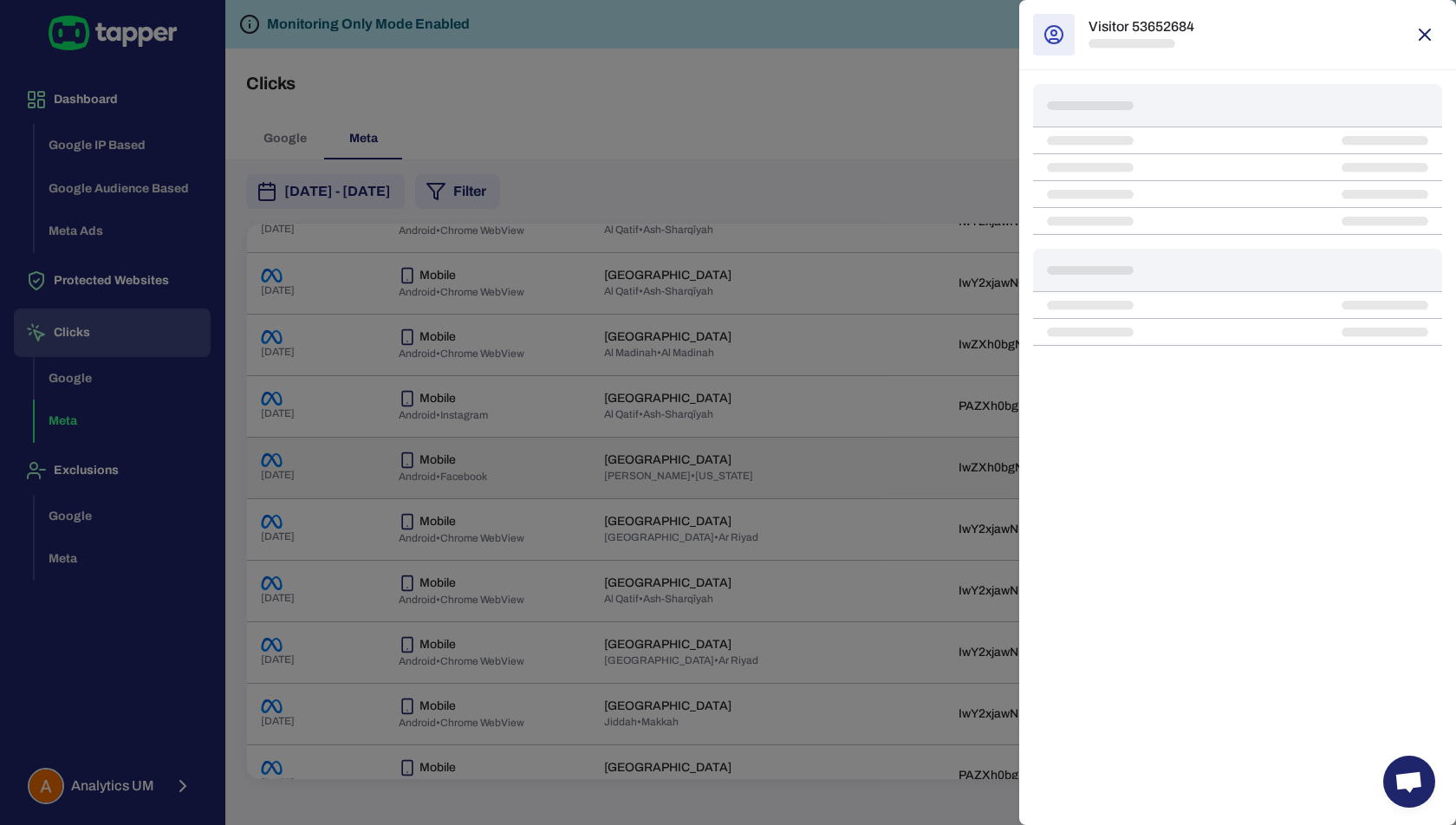
click at [995, 462] on div at bounding box center [728, 412] width 1456 height 825
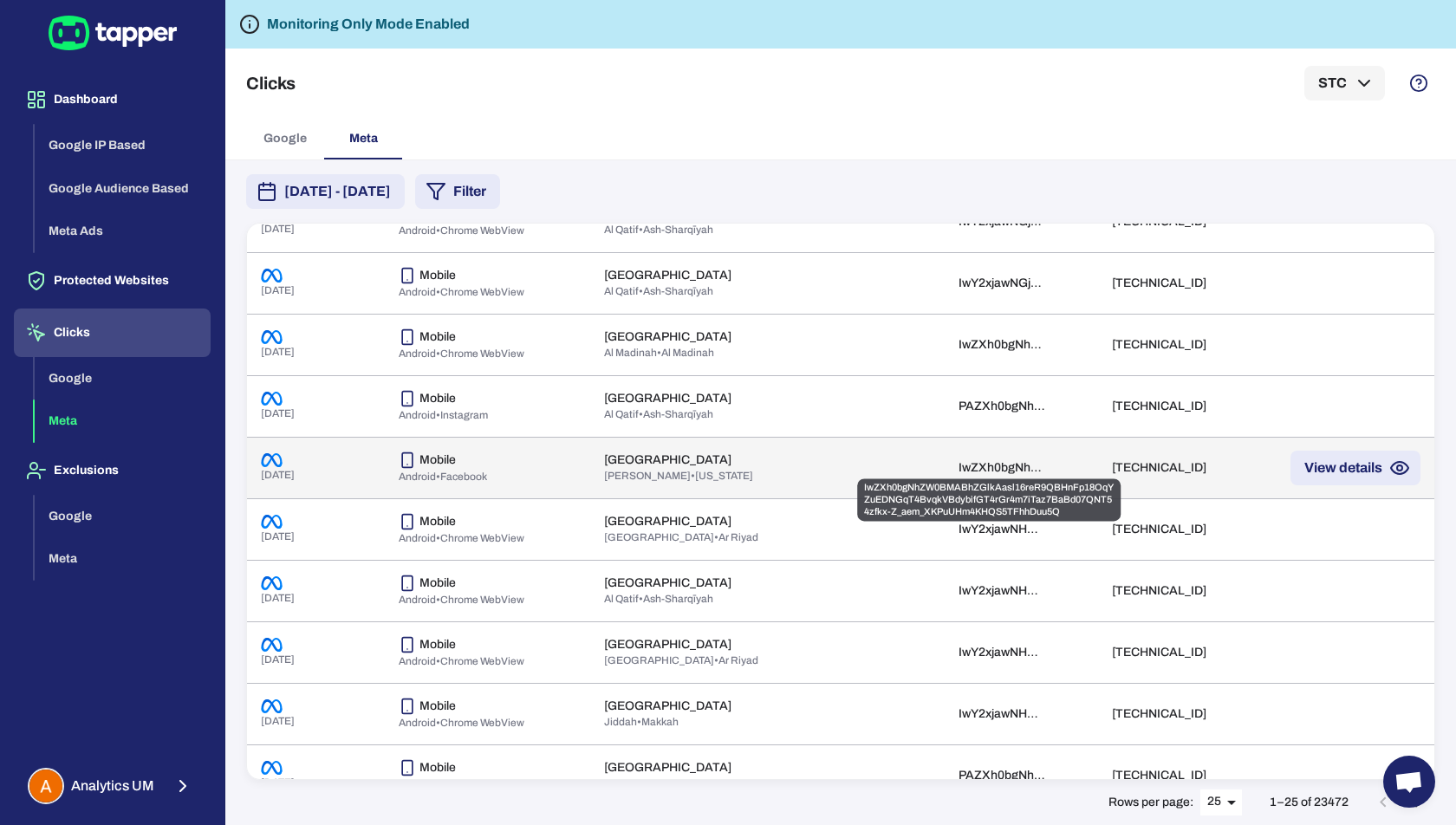
click at [995, 462] on div "IwZXh0bgNhZW0BMABhZGlkAasl16reR9QBHnFp18OqYZuEDNGqT4BvqkVBdybifGT4rGr4m7iTaz7Ba…" at bounding box center [1002, 468] width 87 height 16
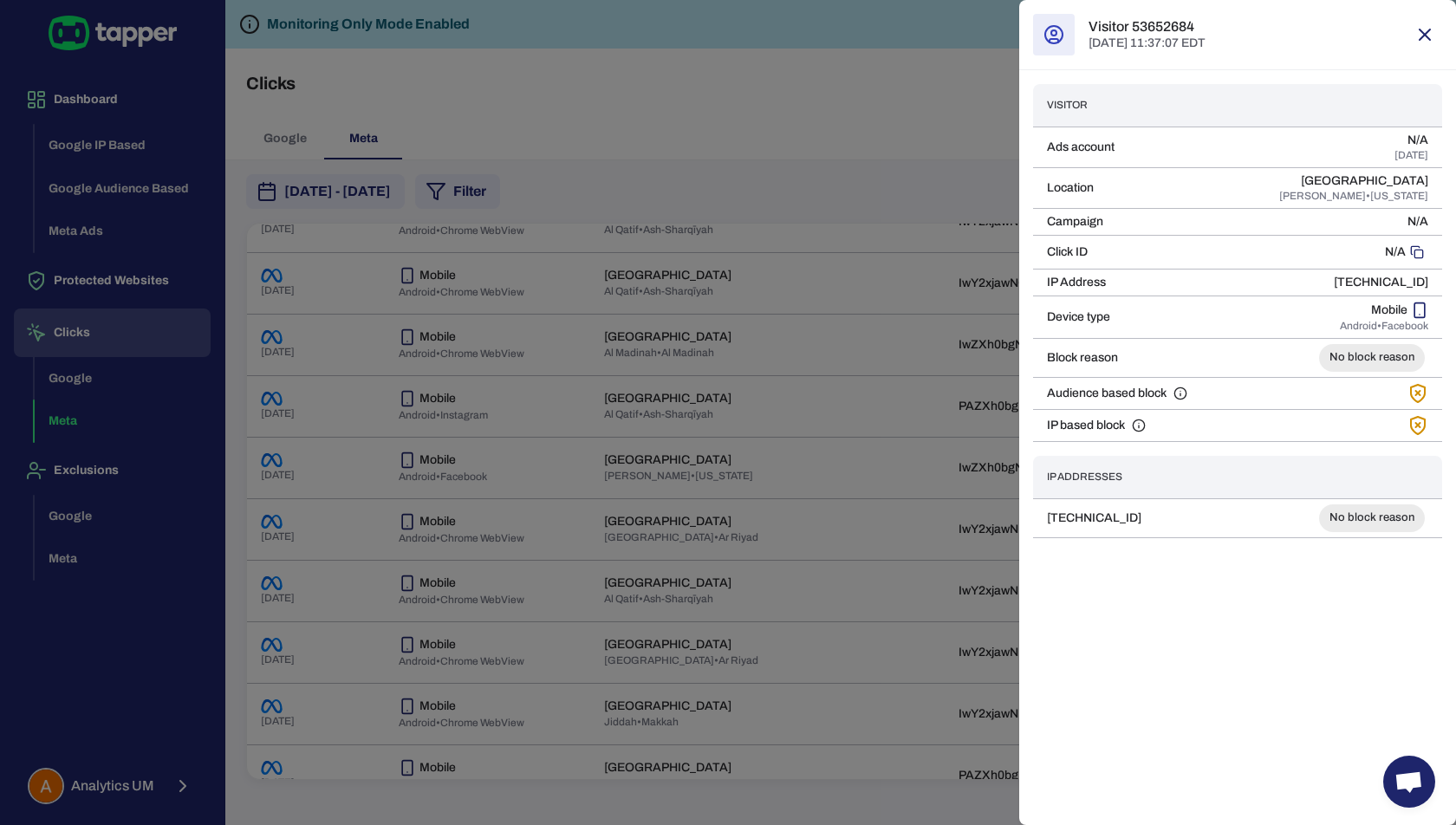
click at [923, 467] on div at bounding box center [728, 412] width 1456 height 825
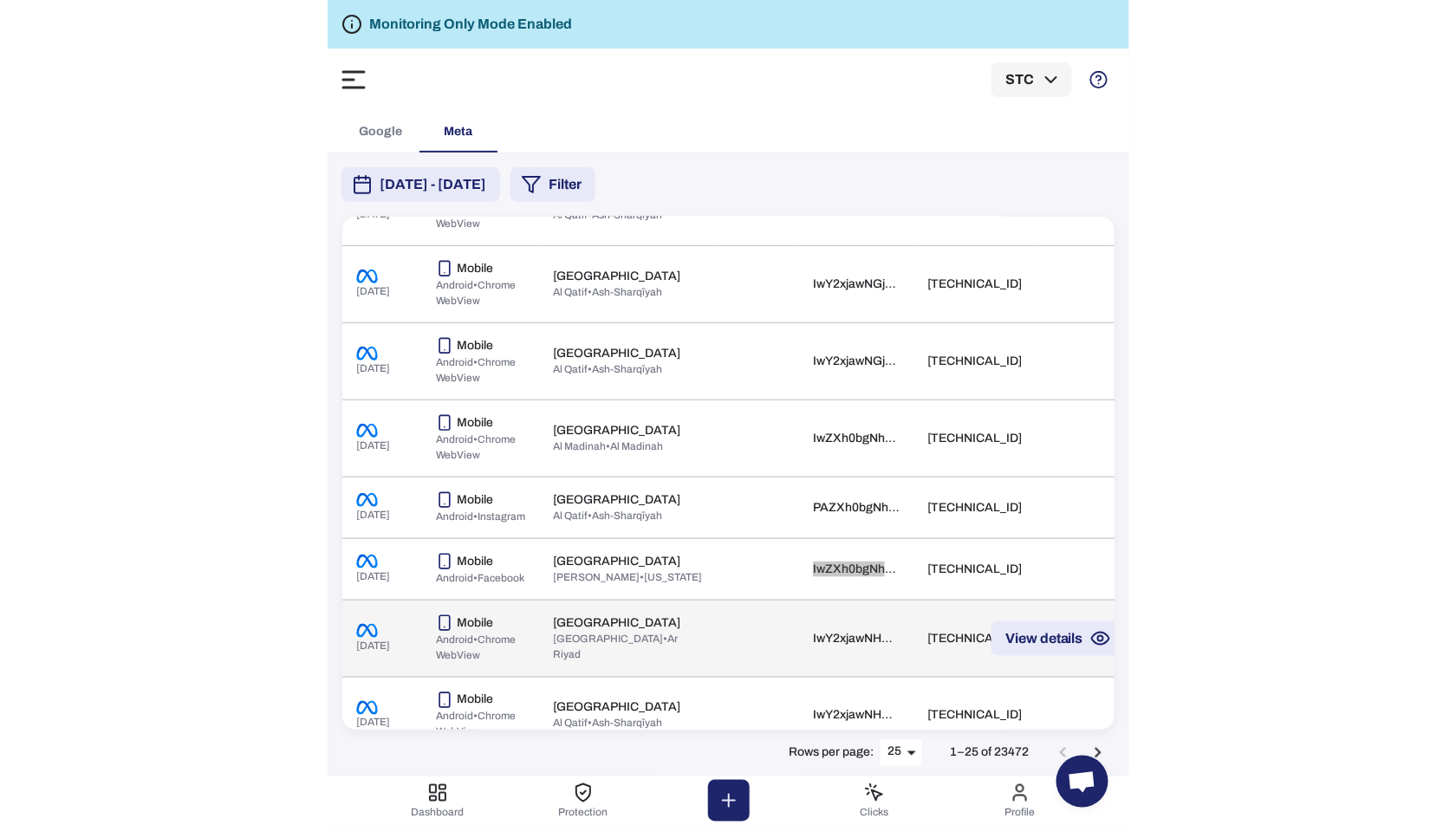
scroll to position [329, 0]
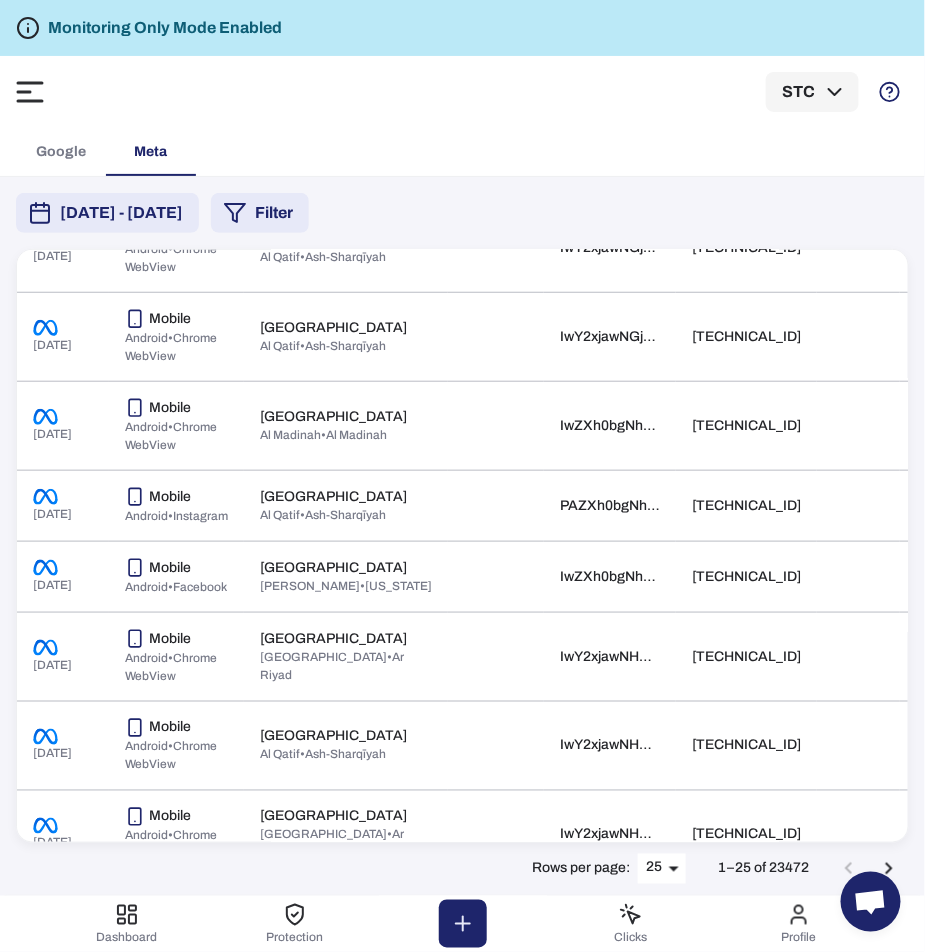
click at [507, 128] on div "Google Meta" at bounding box center [462, 152] width 893 height 48
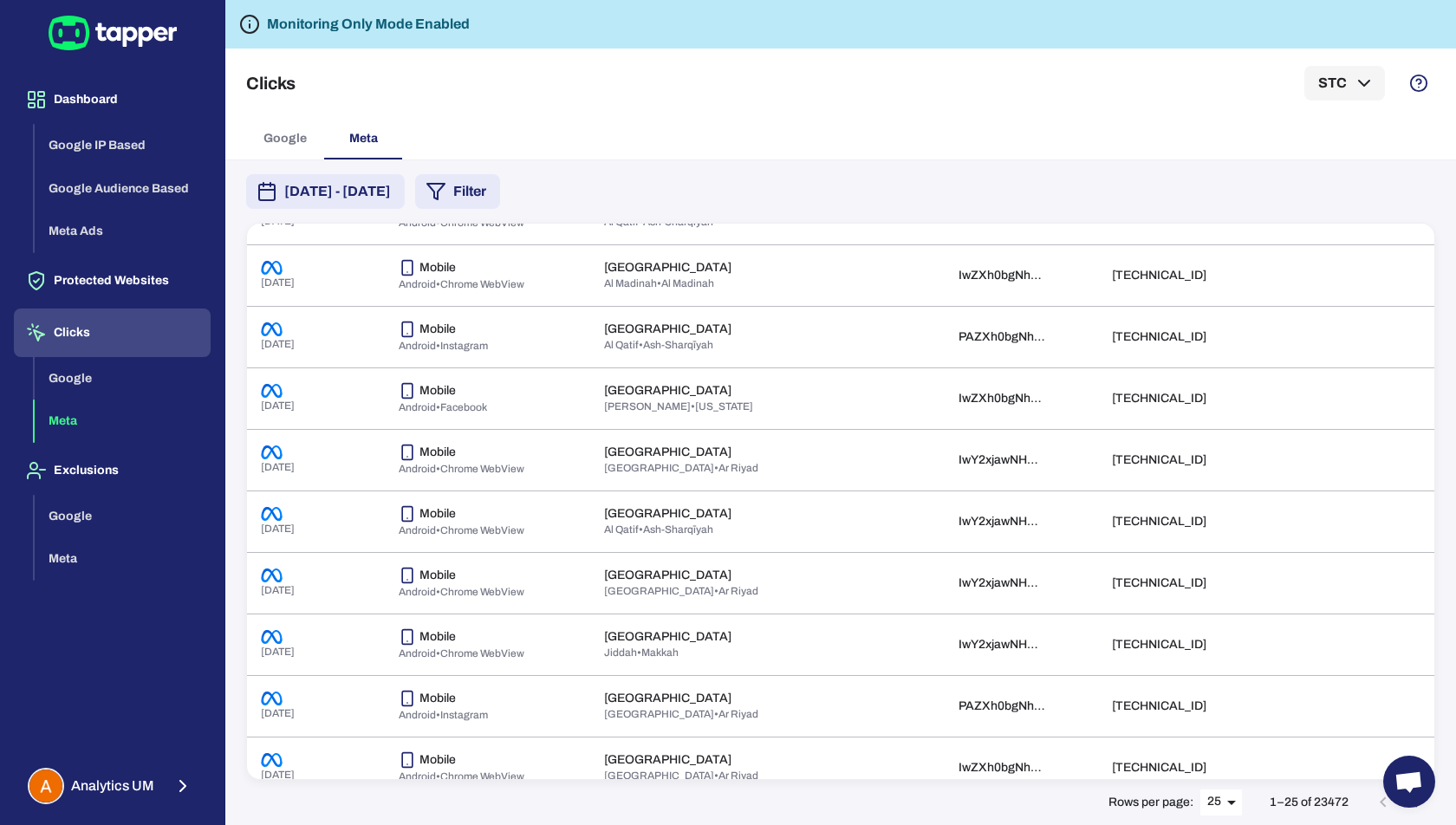
scroll to position [260, 0]
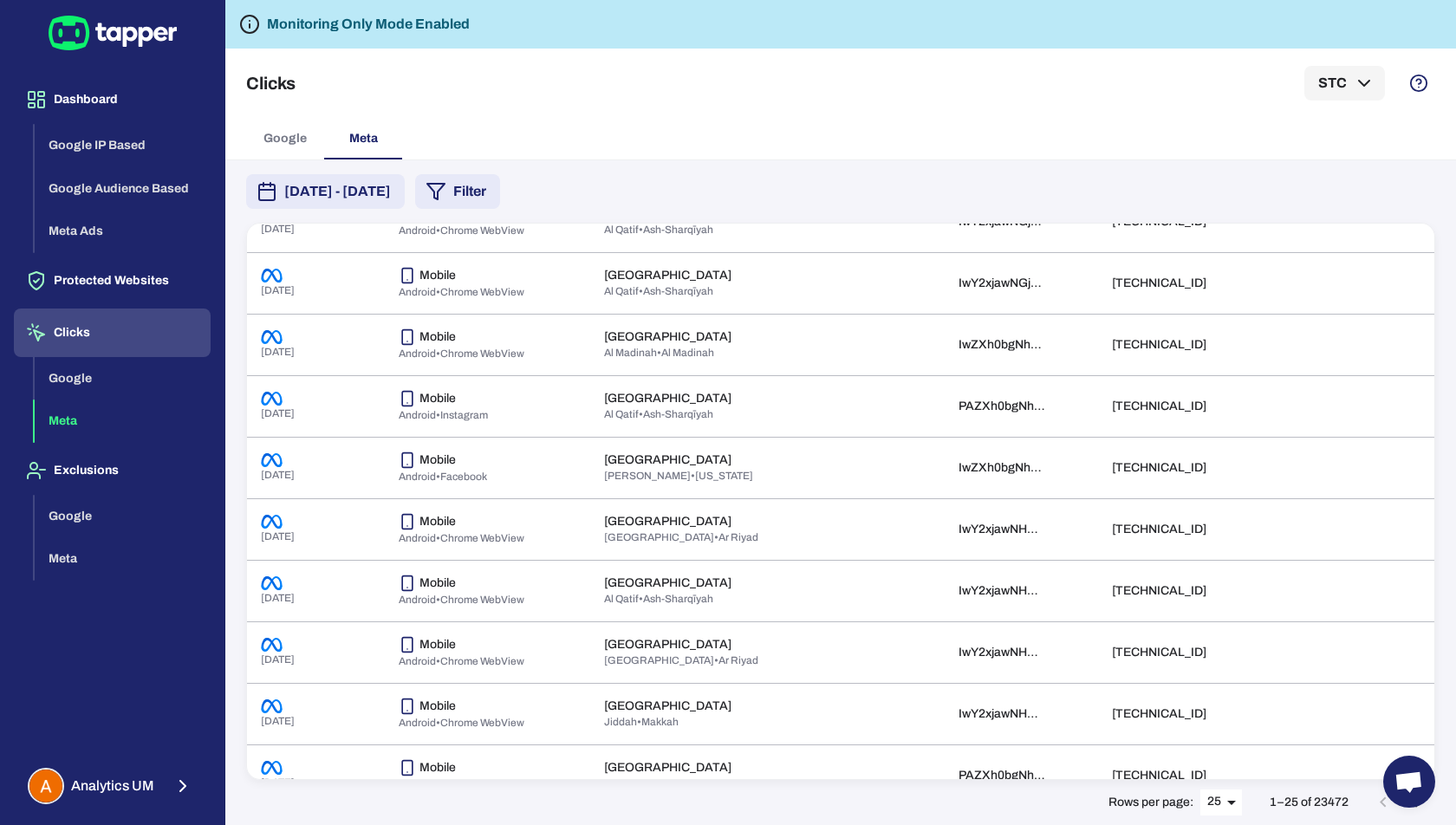
click at [101, 320] on button "Clicks" at bounding box center [112, 333] width 197 height 49
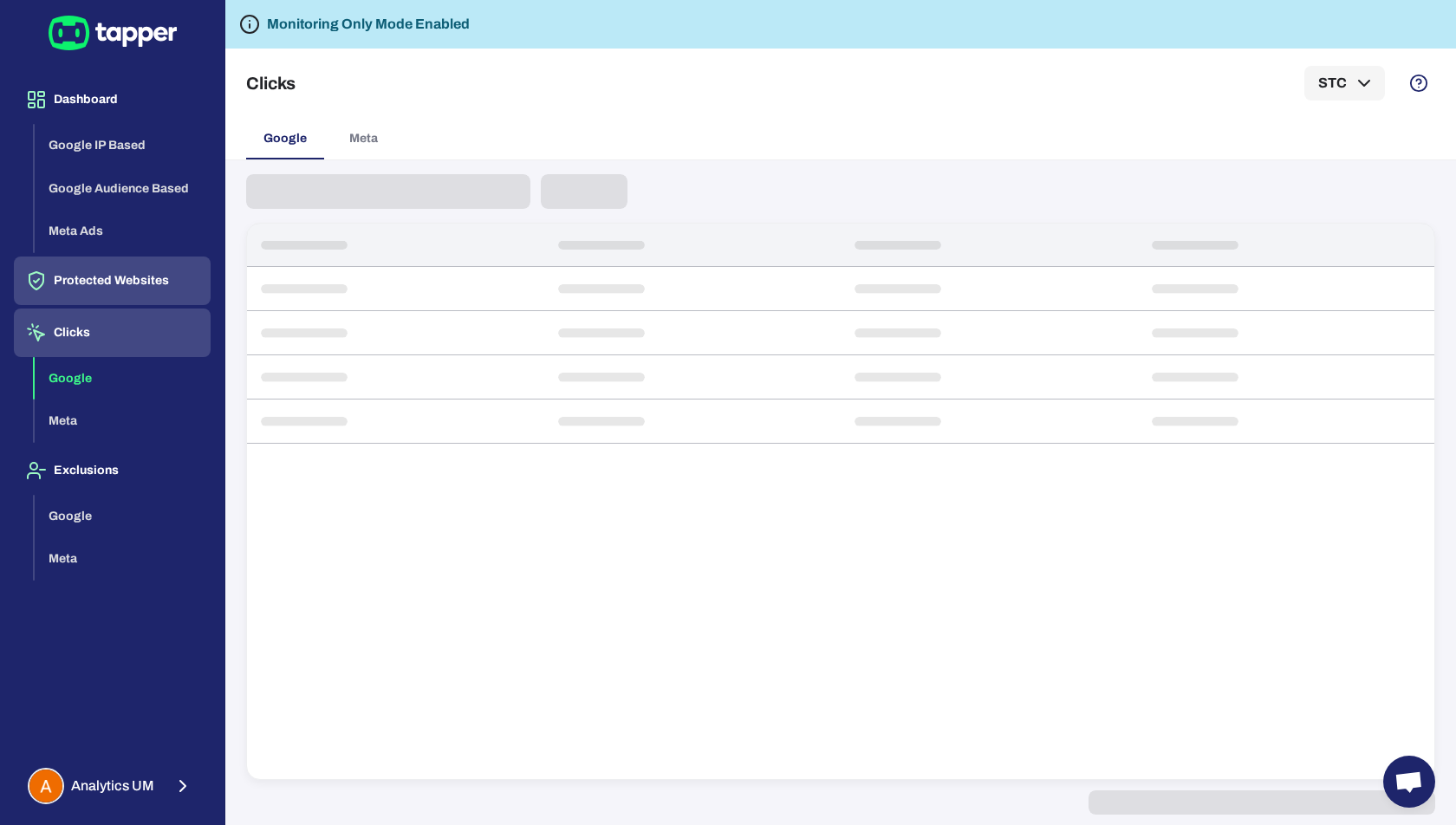
click at [113, 301] on button "Protected Websites" at bounding box center [112, 281] width 197 height 49
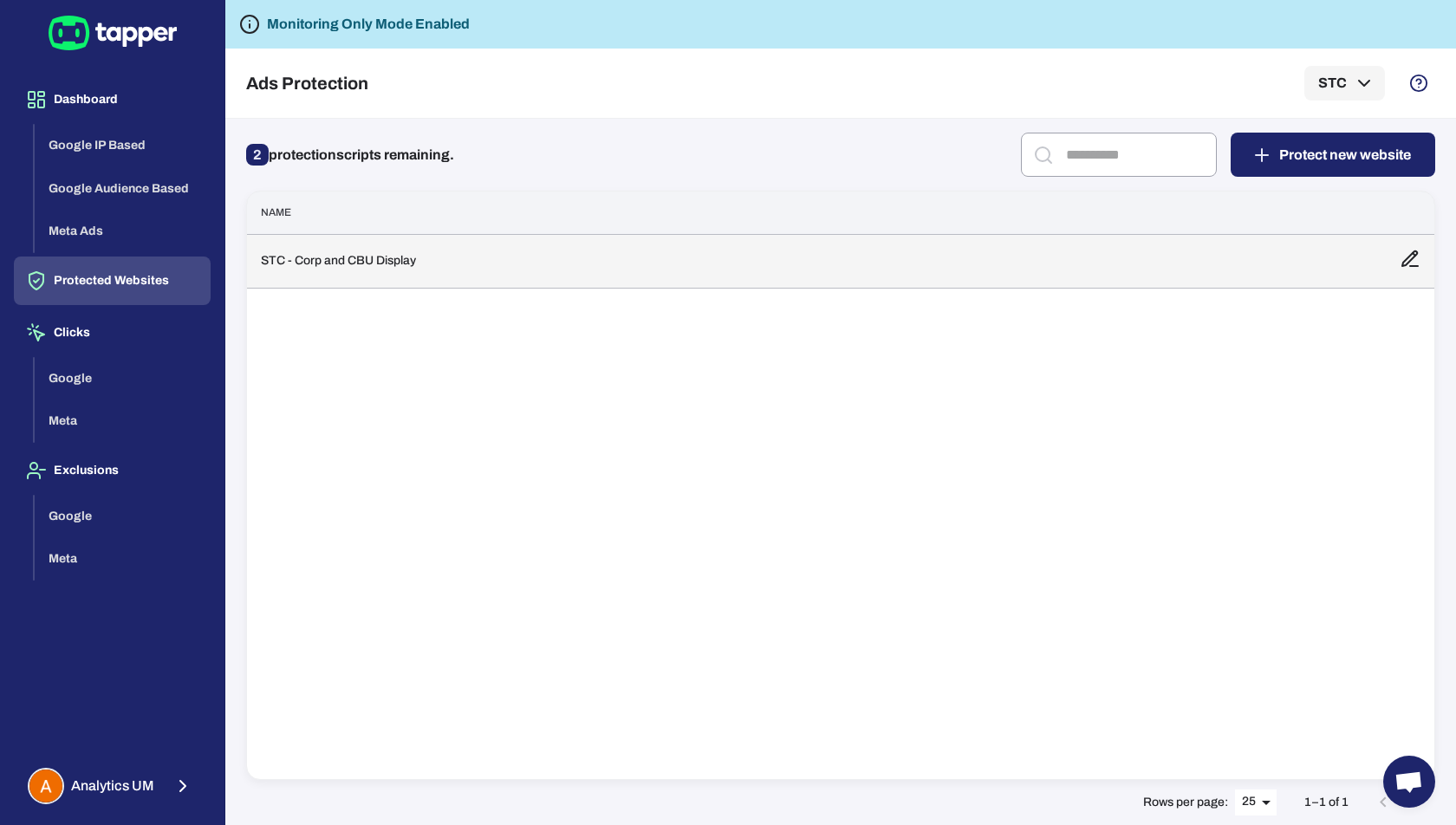
click at [296, 247] on td "STC - Corp and CBU Display" at bounding box center [816, 261] width 1139 height 54
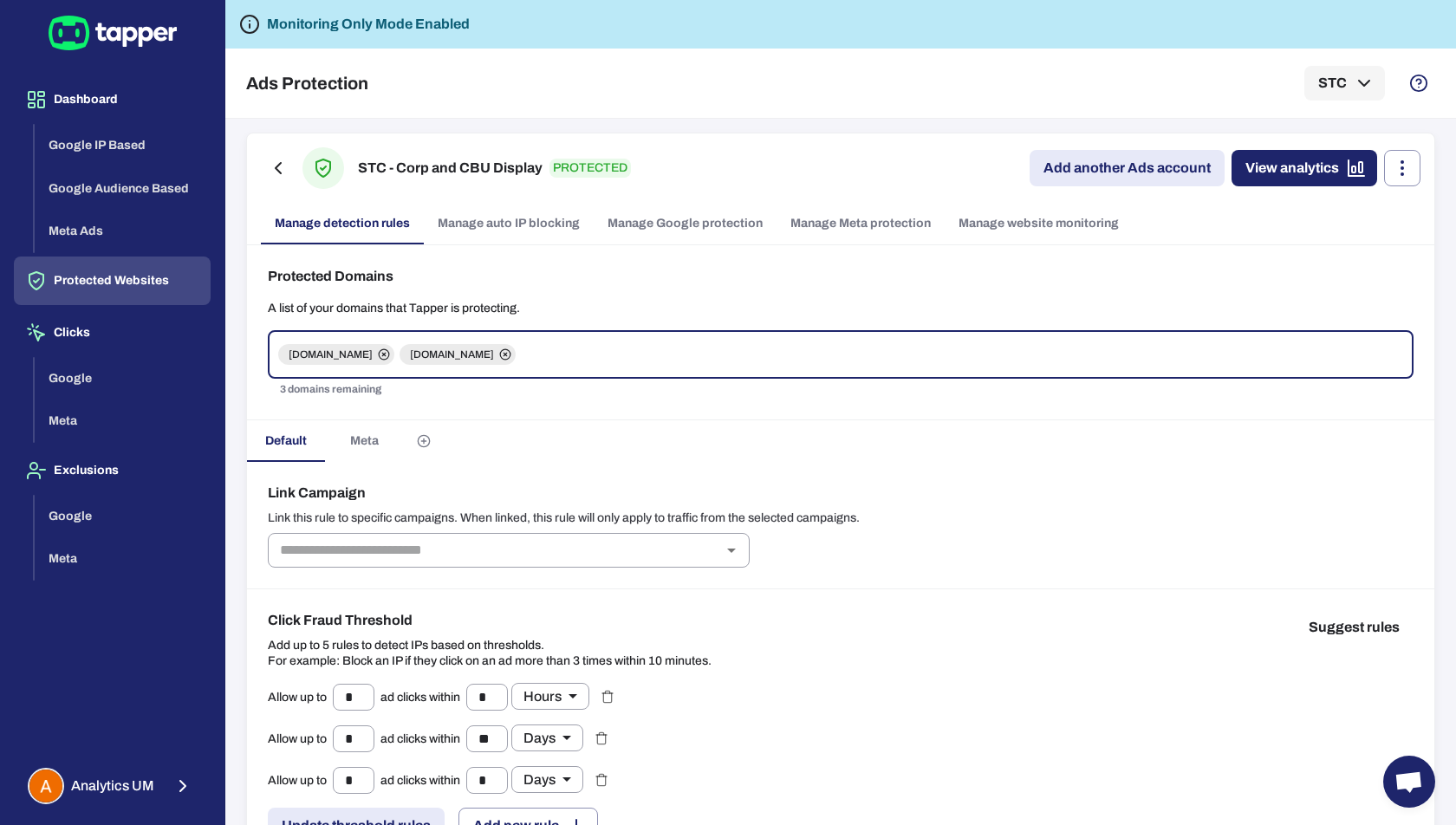
click at [353, 440] on span "Meta" at bounding box center [364, 441] width 29 height 16
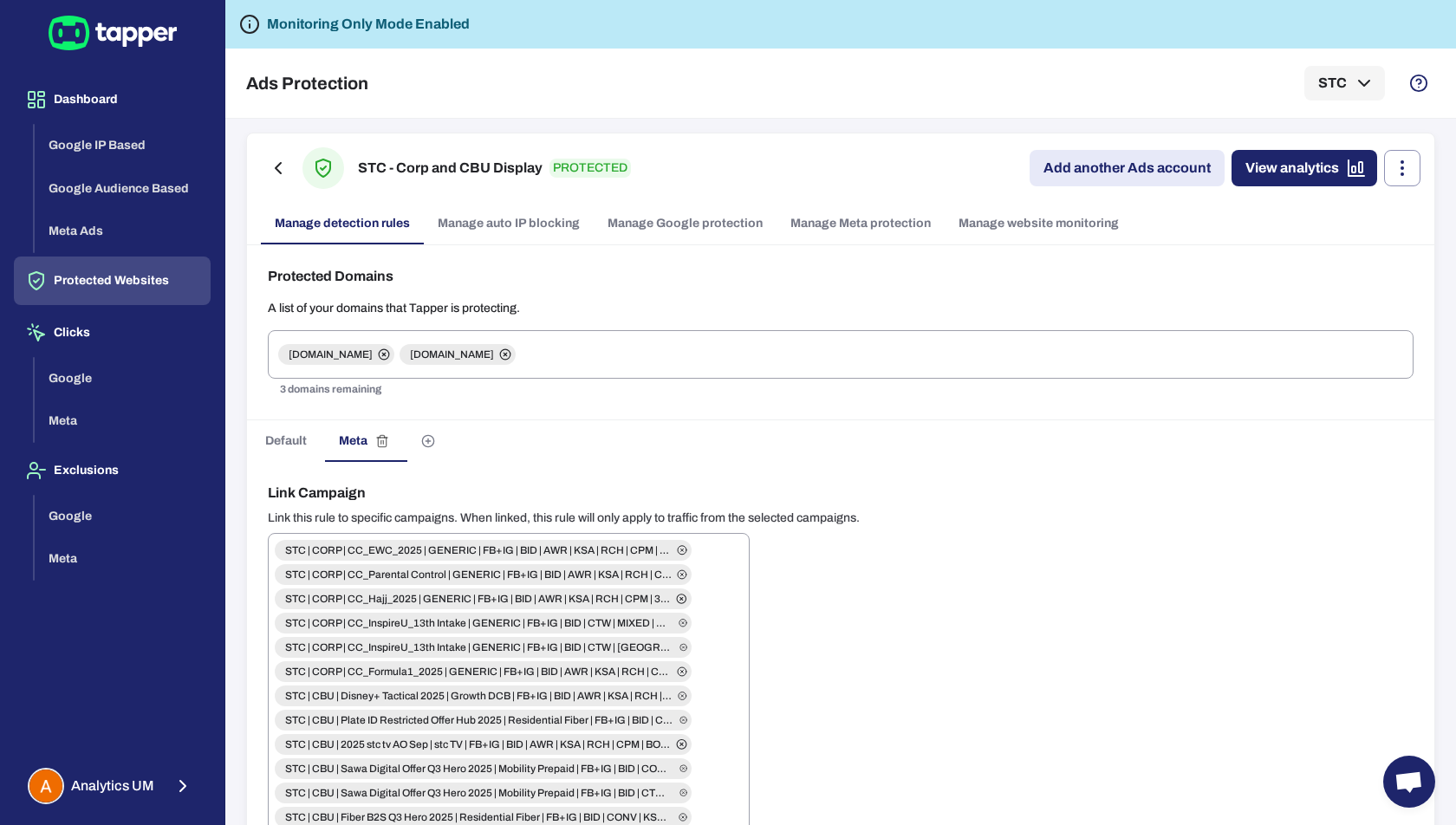
click at [276, 449] on button "Default" at bounding box center [286, 441] width 78 height 42
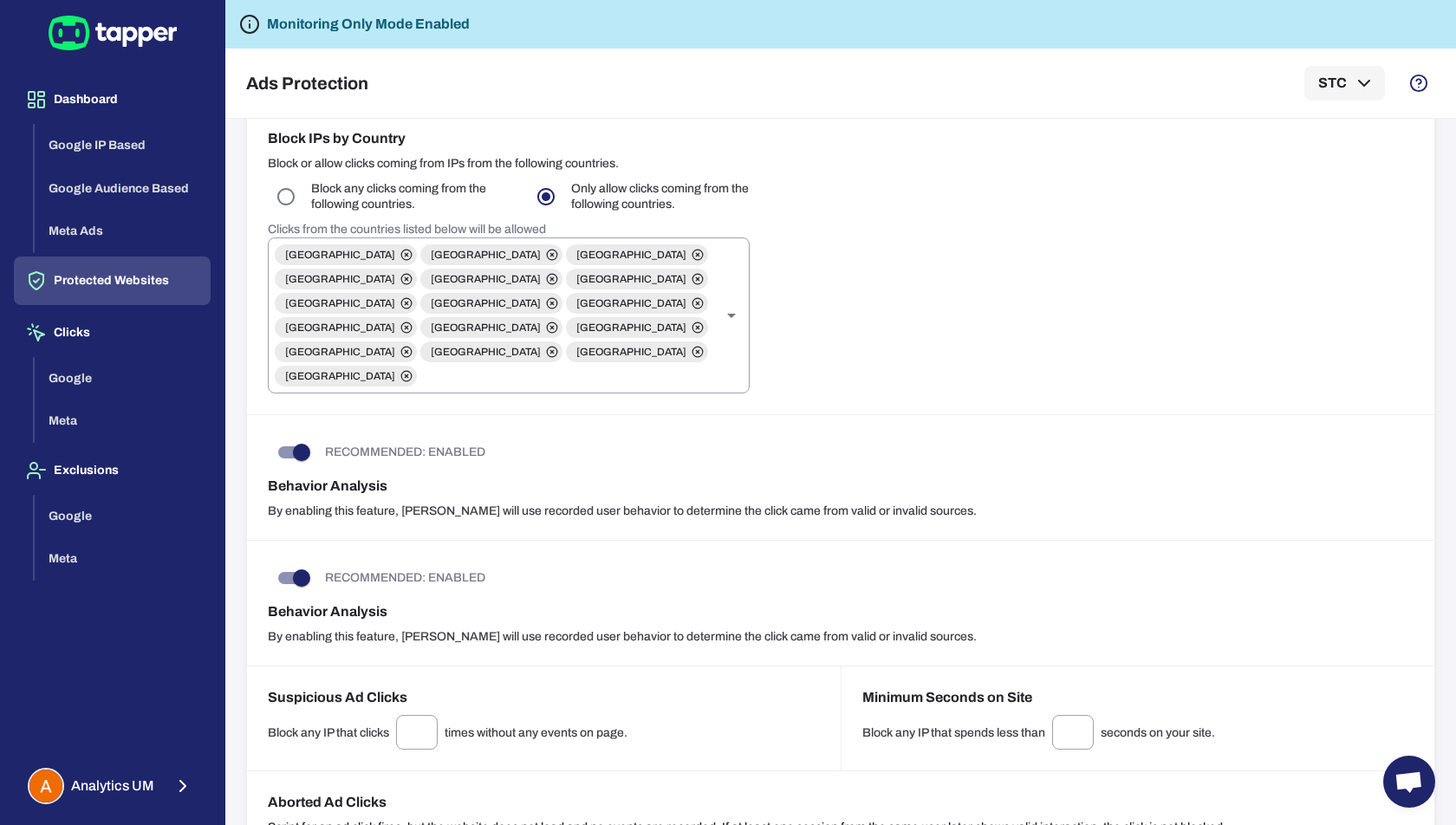
scroll to position [1016, 0]
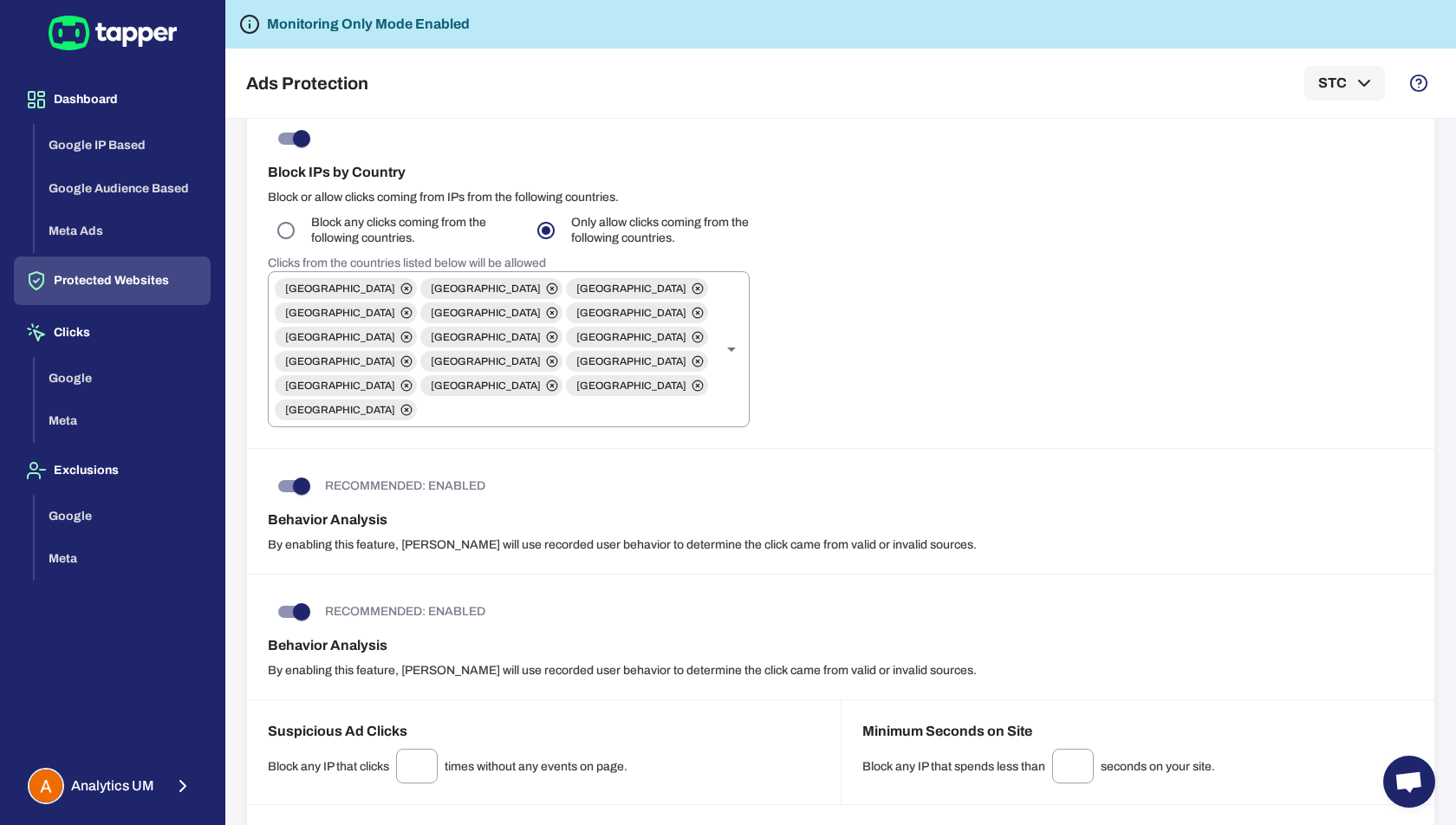
click at [599, 449] on div "RECOMMENDED: ENABLED Behavior Analysis By enabling this feature, [PERSON_NAME] …" at bounding box center [841, 511] width 1187 height 126
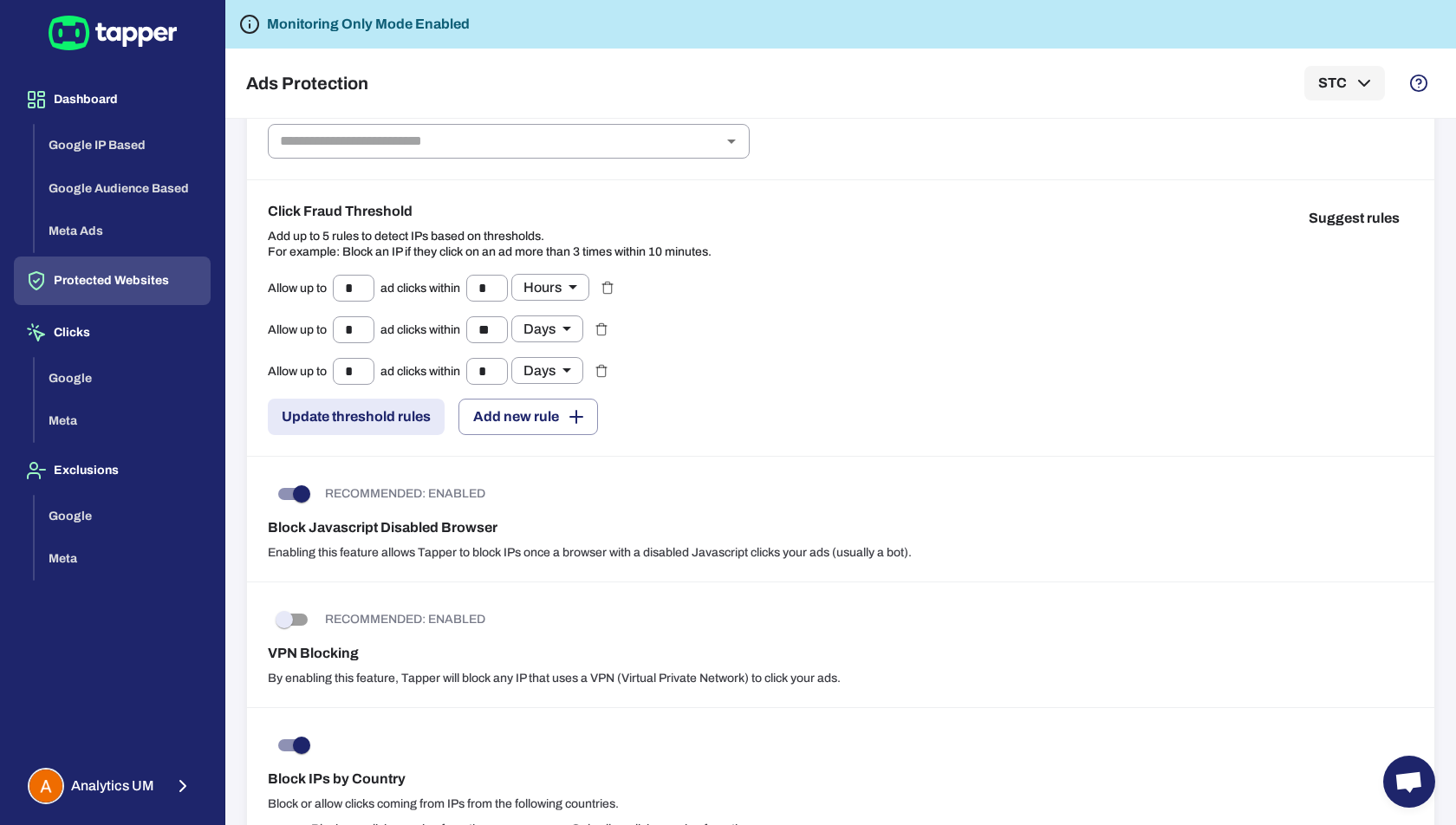
scroll to position [23, 0]
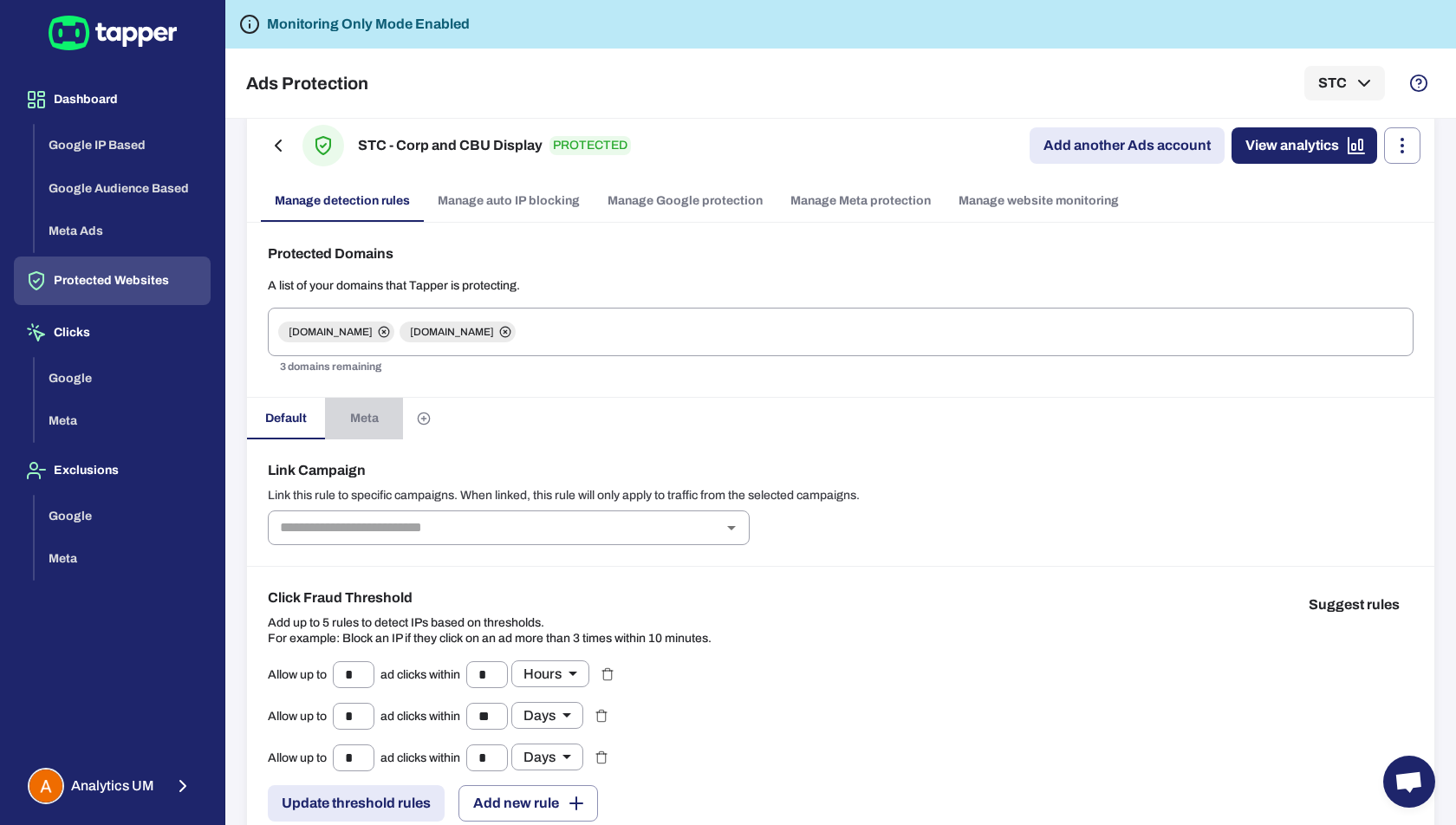
click at [354, 418] on span "Meta" at bounding box center [364, 419] width 29 height 16
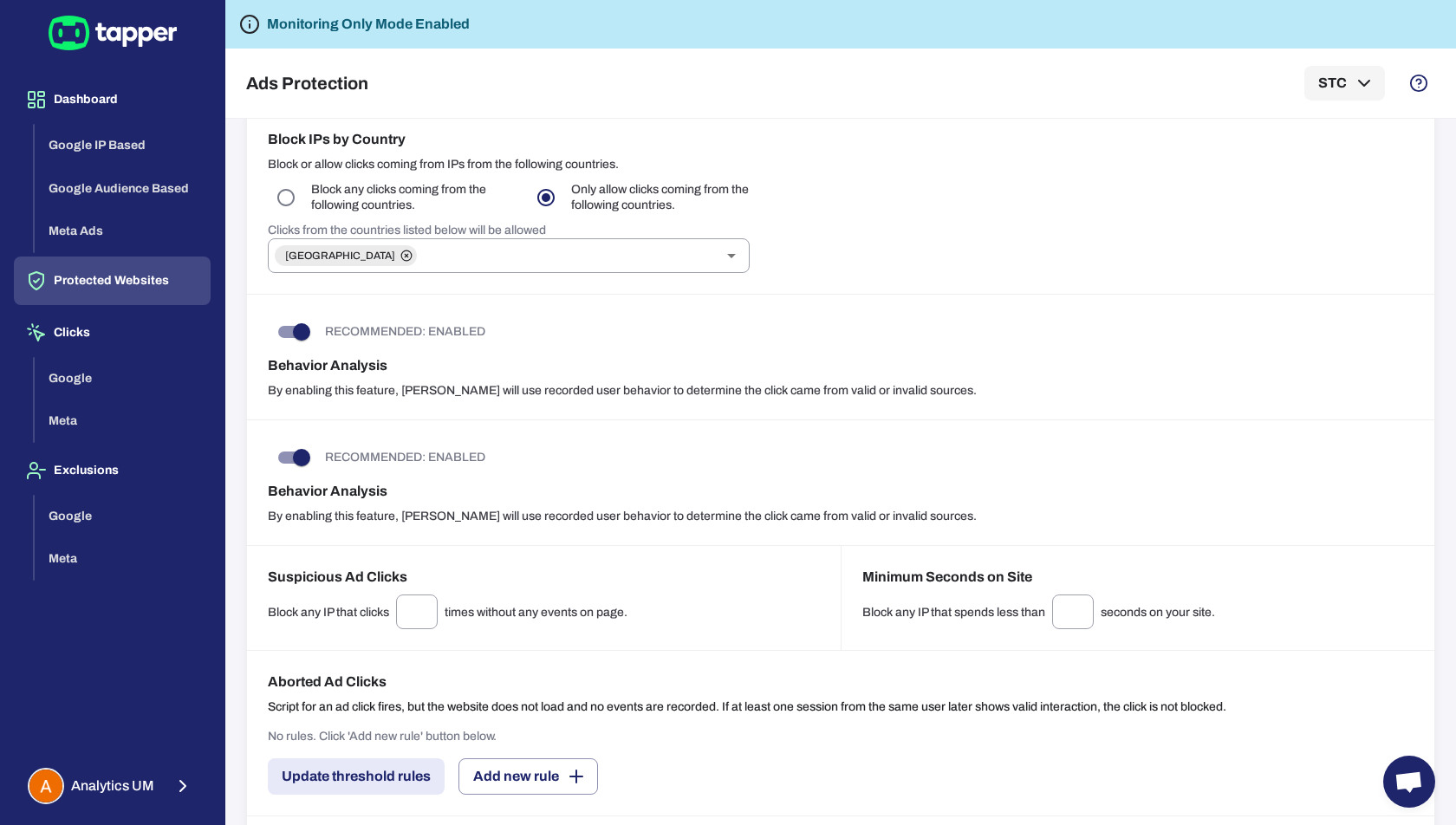
scroll to position [2049, 0]
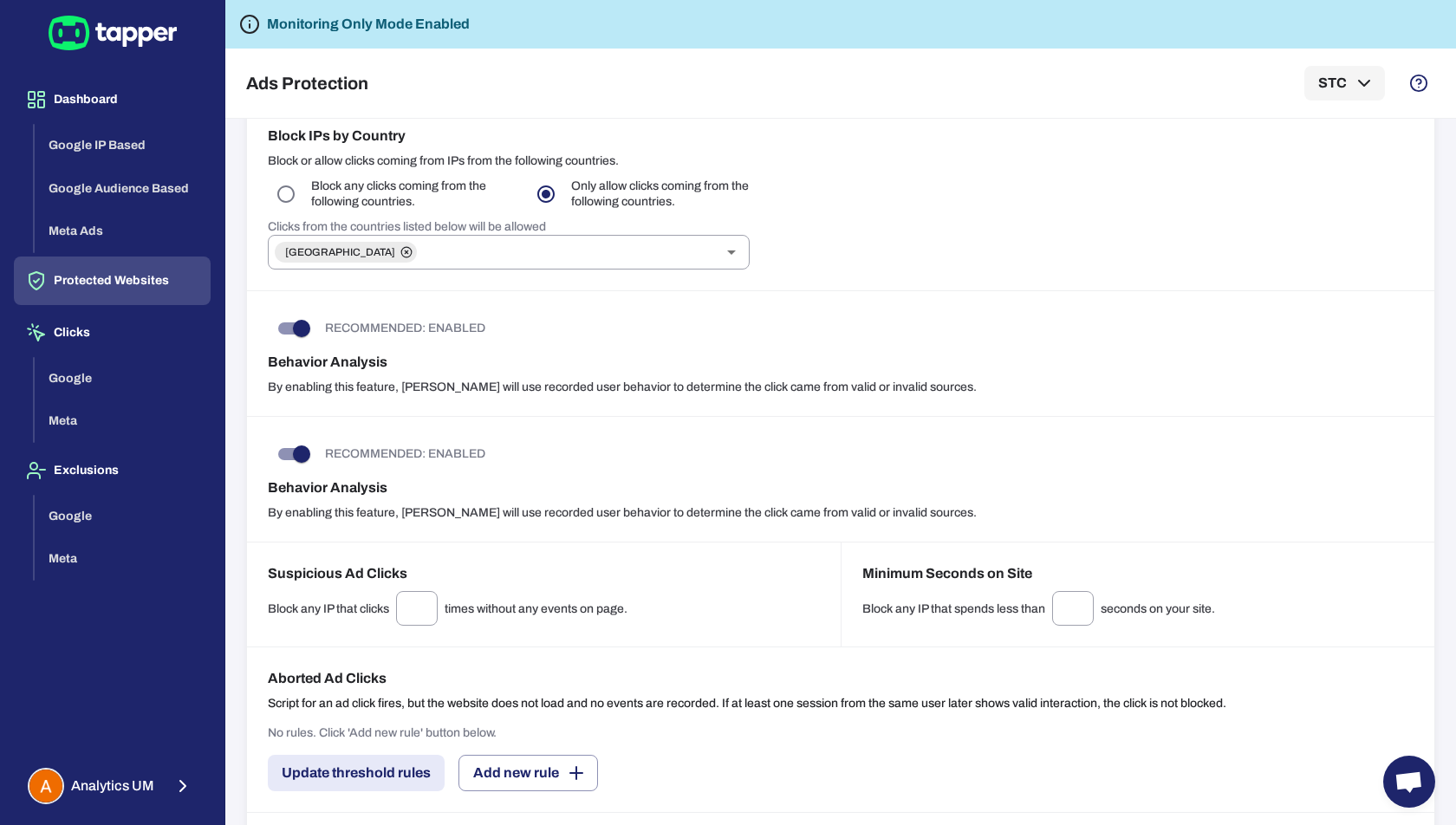
click at [854, 303] on div "RECOMMENDED: ENABLED Behavior Analysis By enabling this feature, [PERSON_NAME] …" at bounding box center [841, 354] width 1187 height 126
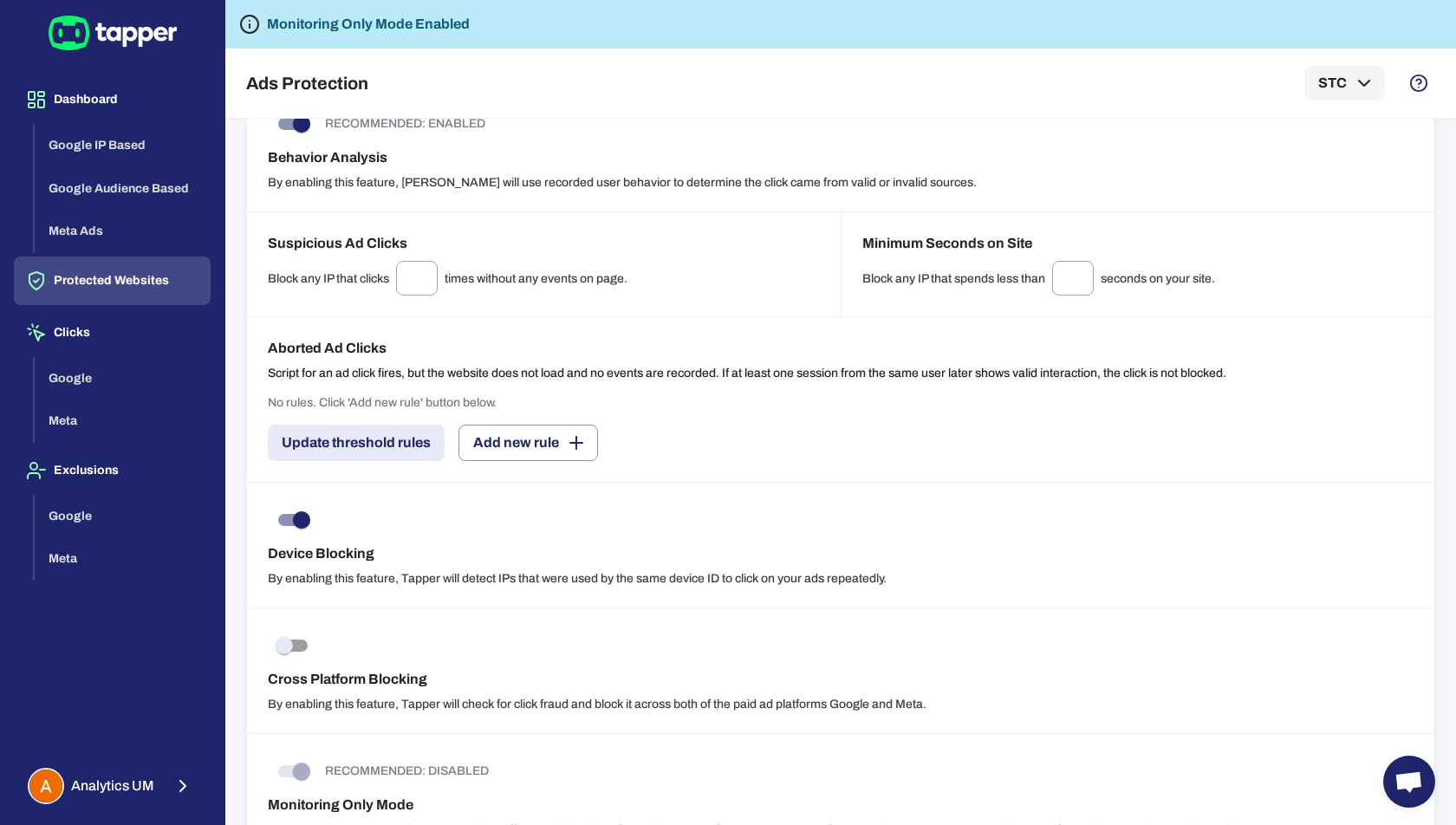
scroll to position [2433, 0]
